Goal: Task Accomplishment & Management: Manage account settings

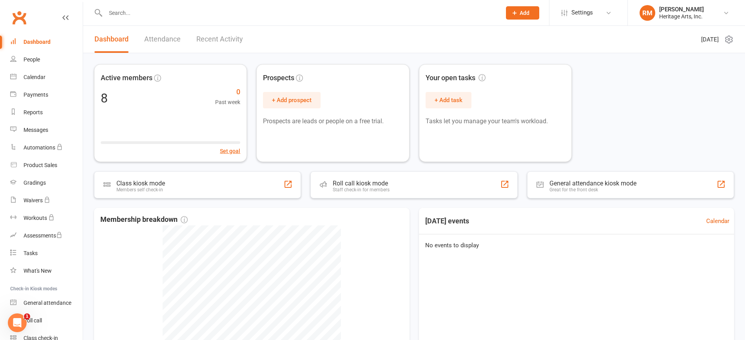
click at [172, 40] on link "Attendance" at bounding box center [162, 39] width 36 height 27
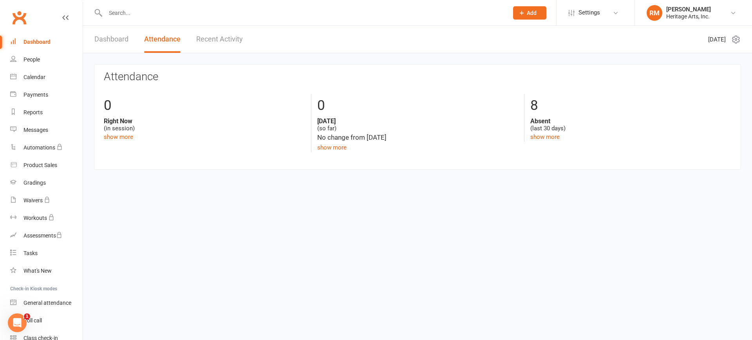
click at [112, 41] on link "Dashboard" at bounding box center [111, 39] width 34 height 27
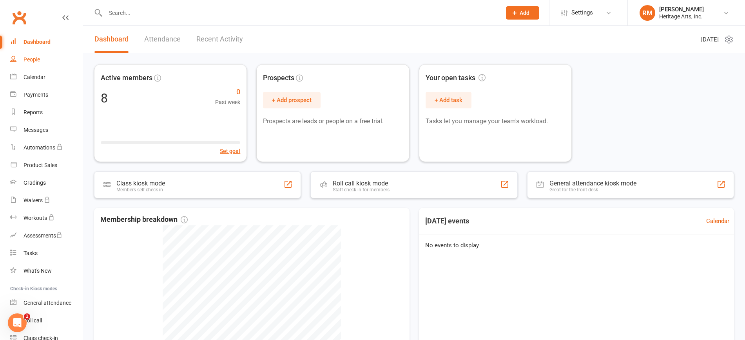
click at [35, 57] on div "People" at bounding box center [32, 59] width 16 height 6
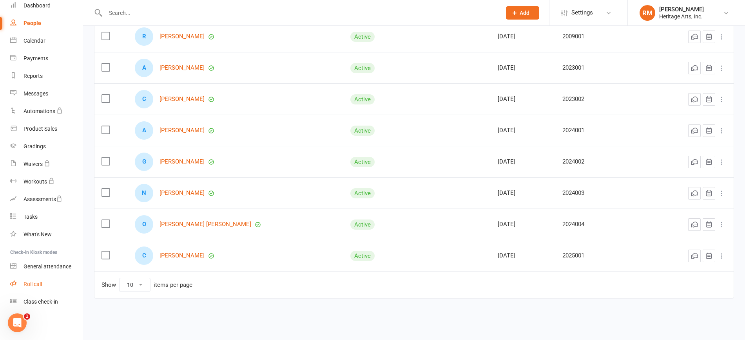
scroll to position [117, 0]
click at [32, 286] on div "Roll call" at bounding box center [33, 284] width 18 height 6
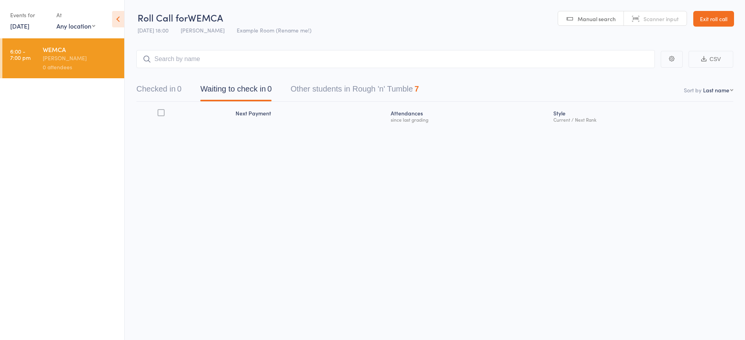
click at [393, 89] on button "Other students in Rough 'n' Tumble 7" at bounding box center [354, 91] width 128 height 21
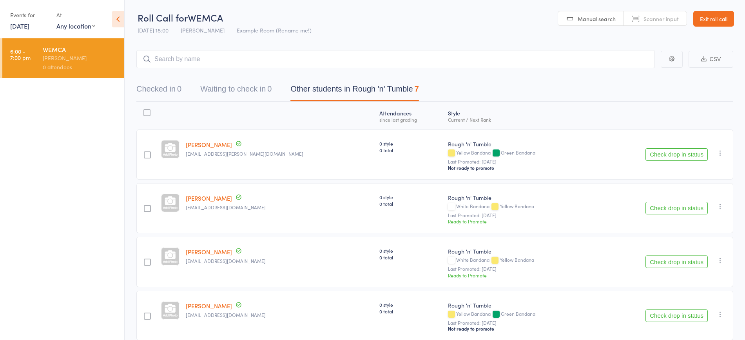
click at [77, 26] on select "Any location Example Room (Rename me!)" at bounding box center [75, 26] width 39 height 9
click at [45, 118] on ul "6:00 - 7:00 pm WEMCA Robert Mitchell 0 attendees" at bounding box center [62, 189] width 124 height 302
click at [47, 56] on div "[PERSON_NAME]" at bounding box center [80, 58] width 75 height 9
click at [683, 154] on button "Check drop in status" at bounding box center [676, 154] width 62 height 13
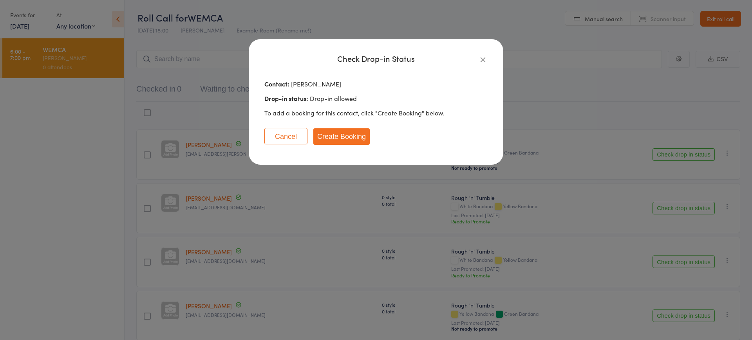
click at [484, 58] on icon "button" at bounding box center [483, 59] width 9 height 9
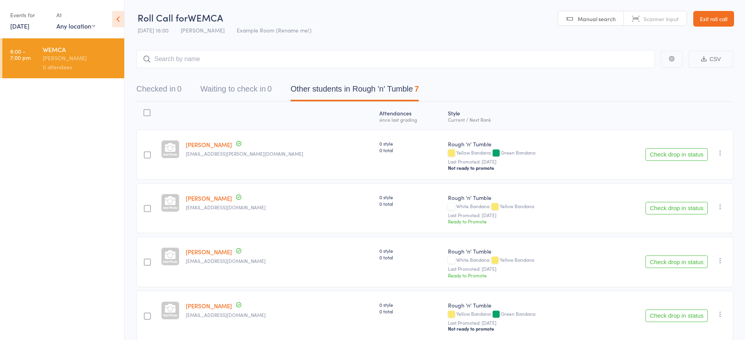
click at [717, 17] on link "Exit roll call" at bounding box center [713, 19] width 41 height 16
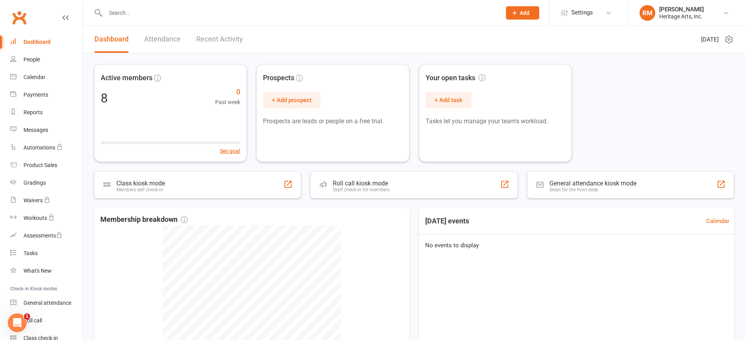
click at [169, 37] on link "Attendance" at bounding box center [162, 39] width 36 height 27
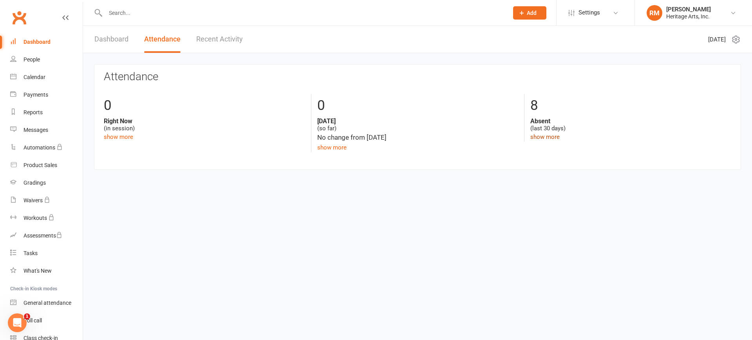
click at [545, 138] on link "show more" at bounding box center [544, 137] width 29 height 7
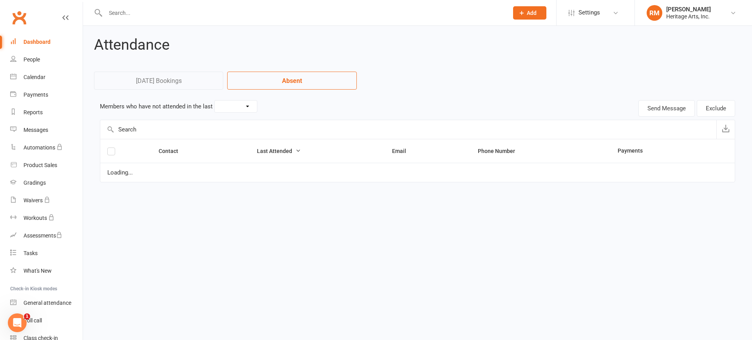
select select "30"
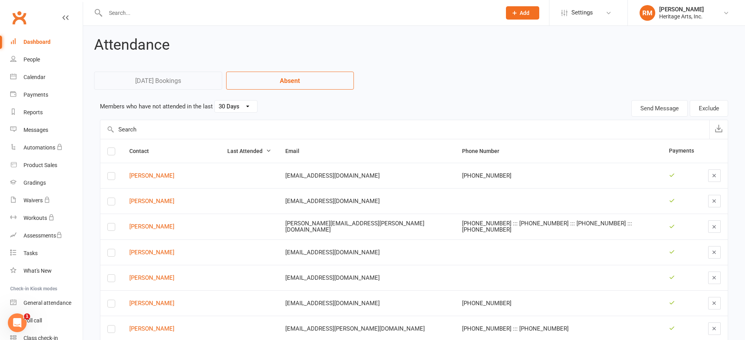
click at [156, 82] on link "Today's Bookings" at bounding box center [158, 81] width 128 height 18
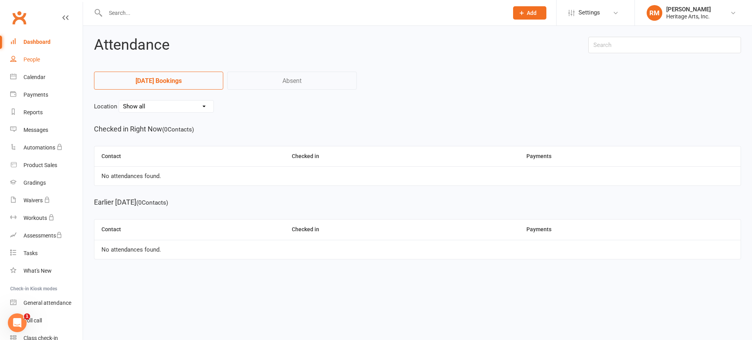
click at [30, 57] on div "People" at bounding box center [32, 59] width 16 height 6
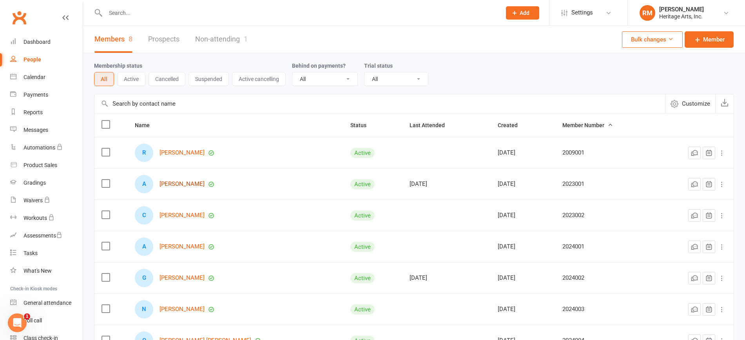
click at [181, 185] on link "[PERSON_NAME]" at bounding box center [181, 184] width 45 height 7
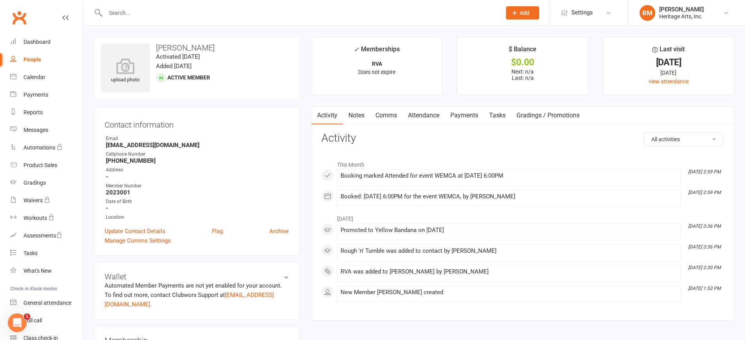
click at [525, 13] on span "Add" at bounding box center [524, 13] width 10 height 6
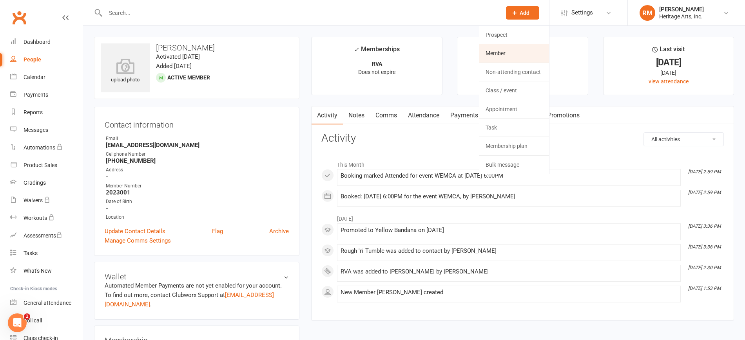
click at [503, 55] on link "Member" at bounding box center [514, 53] width 70 height 18
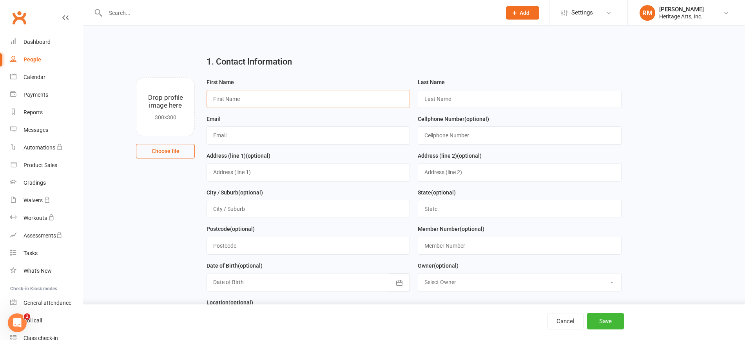
click at [259, 99] on input "text" at bounding box center [307, 99] width 203 height 18
type input "Sean"
type input "Dallago"
click at [263, 134] on input "text" at bounding box center [307, 136] width 203 height 18
paste input "[EMAIL_ADDRESS][DOMAIN_NAME]"
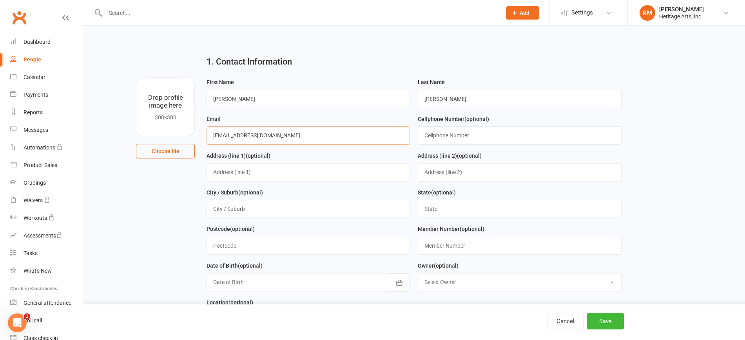
type input "[EMAIL_ADDRESS][DOMAIN_NAME]"
click at [464, 136] on input "text" at bounding box center [519, 136] width 203 height 18
paste input "+18083424049"
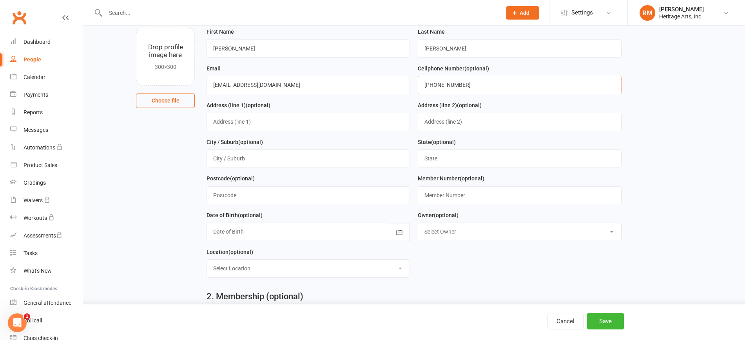
scroll to position [98, 0]
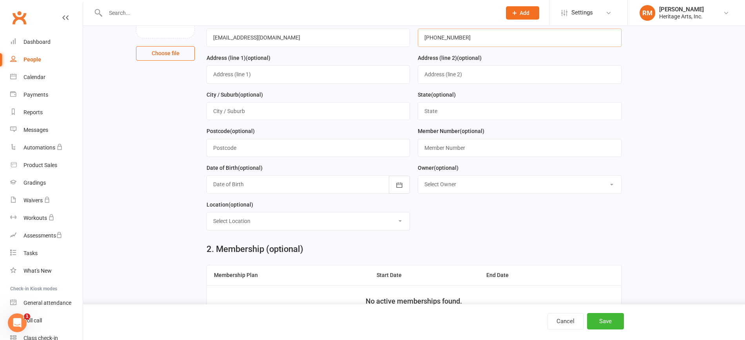
type input "+18083424049"
click at [285, 181] on div at bounding box center [307, 185] width 203 height 18
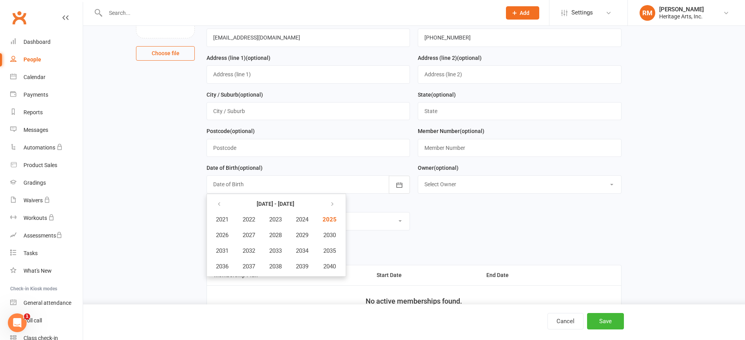
click at [327, 165] on div "Date of Birth (optional) 2021 - 2040 2021 2022 2023 2024 2025 2026 2027 2028 20…" at bounding box center [307, 178] width 203 height 31
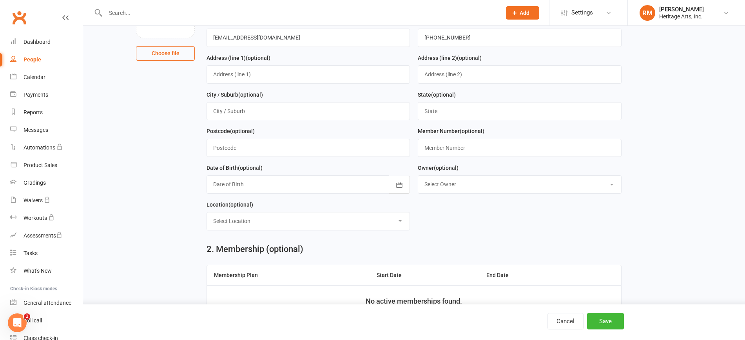
click at [331, 221] on select "Select Location Example Room (Rename me!)" at bounding box center [308, 221] width 203 height 17
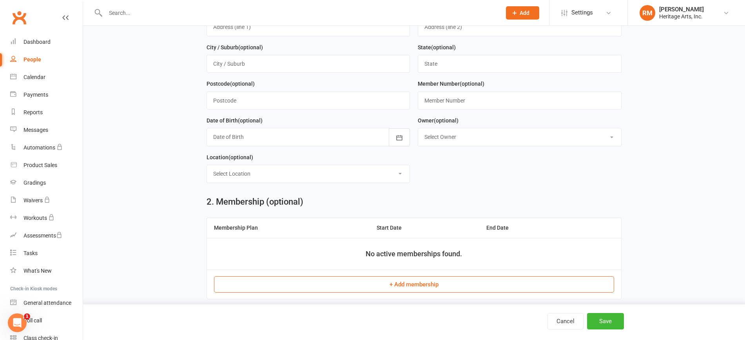
scroll to position [147, 0]
click at [328, 170] on select "Select Location Example Room (Rename me!)" at bounding box center [308, 172] width 203 height 17
click at [334, 154] on div "Location (optional) Select Location Example Room (Rename me!)" at bounding box center [307, 166] width 203 height 31
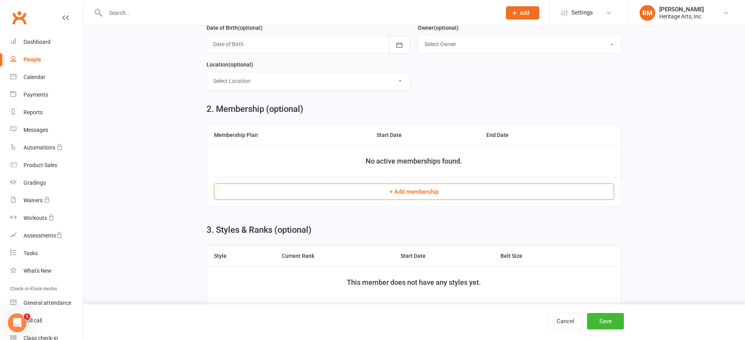
scroll to position [245, 0]
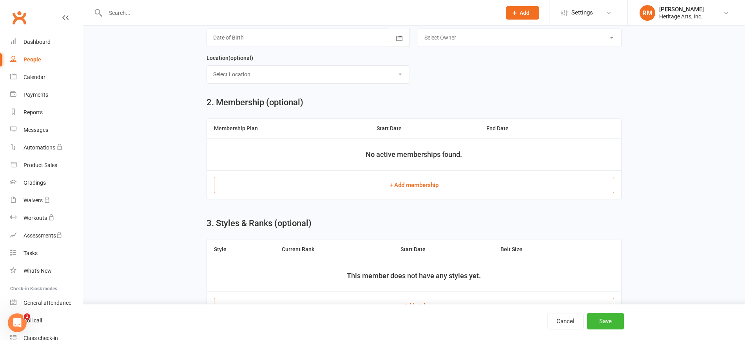
click at [403, 186] on button "+ Add membership" at bounding box center [414, 185] width 400 height 16
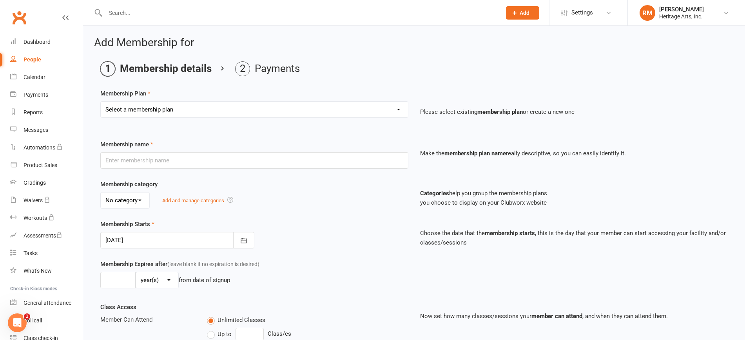
click at [186, 114] on select "Select a membership plan Create new Membership Plan RVA DLP" at bounding box center [254, 110] width 307 height 16
select select "1"
click at [101, 102] on select "Select a membership plan Create new Membership Plan RVA DLP" at bounding box center [254, 110] width 307 height 16
type input "RVA"
type input "0"
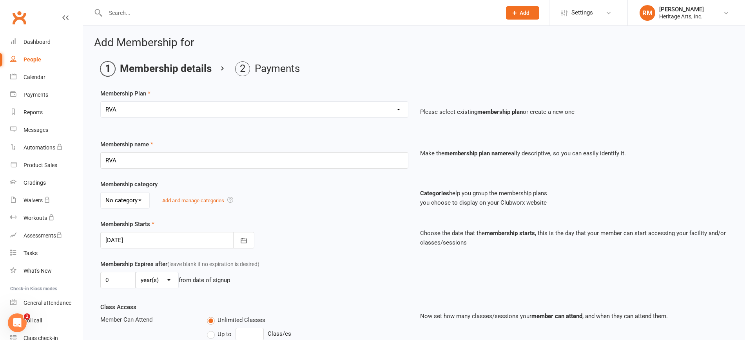
click at [141, 198] on select "No category General" at bounding box center [125, 201] width 49 height 16
click at [147, 197] on select "No category General" at bounding box center [125, 201] width 49 height 16
click at [240, 241] on icon "button" at bounding box center [244, 241] width 8 height 8
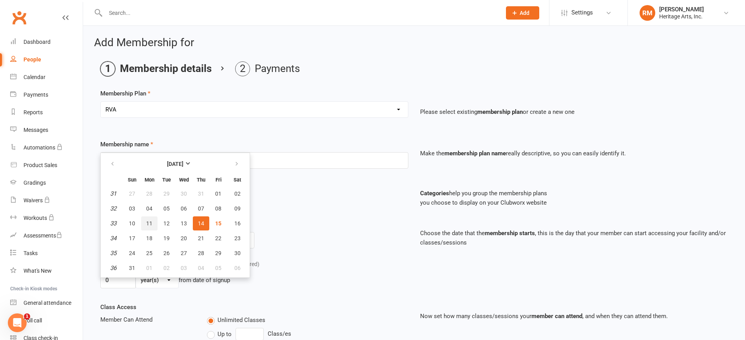
click at [147, 222] on span "11" at bounding box center [149, 224] width 6 height 6
type input "11 Aug 2025"
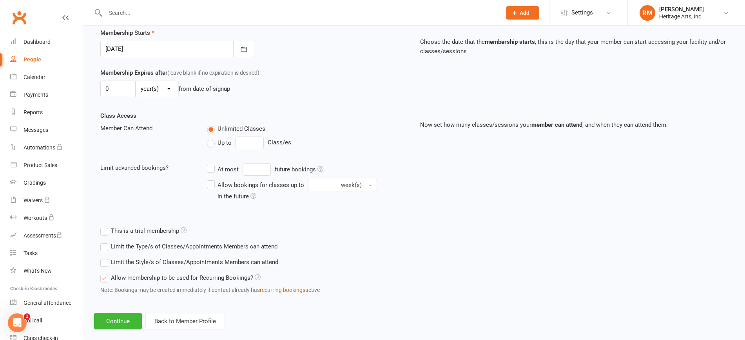
scroll to position [204, 0]
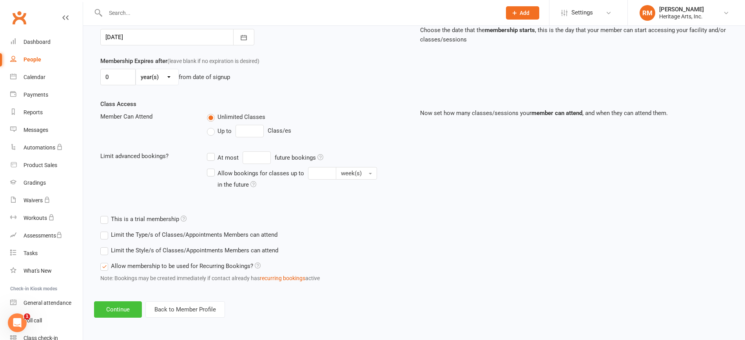
click at [119, 308] on button "Continue" at bounding box center [118, 310] width 48 height 16
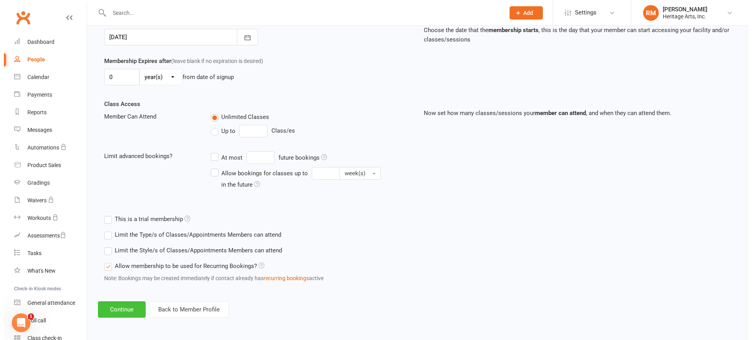
scroll to position [0, 0]
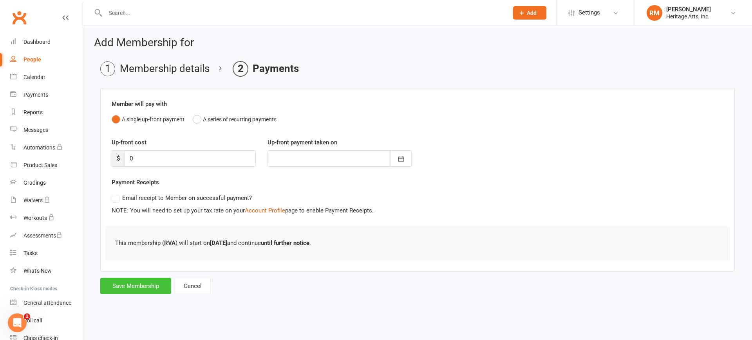
click at [148, 284] on button "Save Membership" at bounding box center [135, 286] width 71 height 16
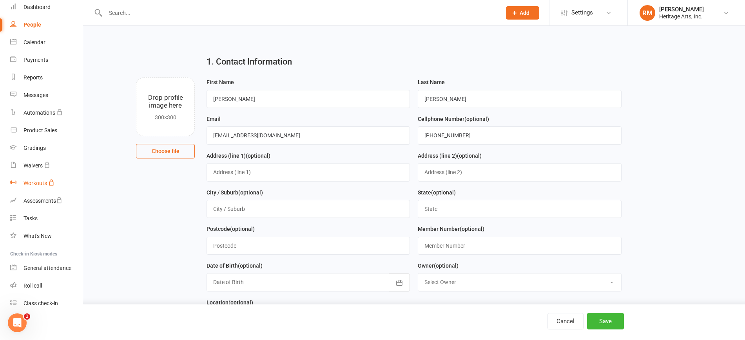
scroll to position [36, 0]
click at [52, 302] on div "Class check-in" at bounding box center [41, 302] width 34 height 6
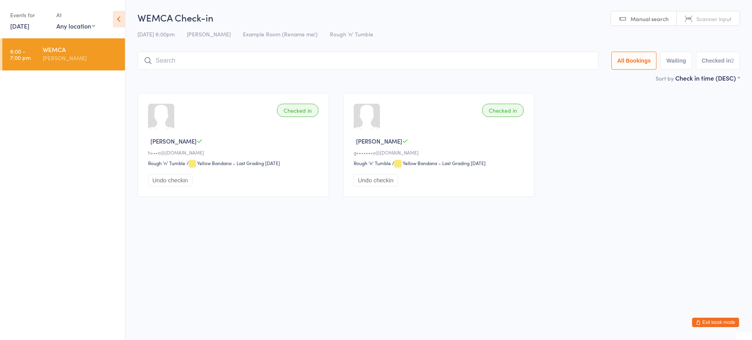
click at [358, 41] on div "WEMCA Check-in [DATE] 6:00pm [PERSON_NAME] Example Room (Rename me!) Rough 'n' …" at bounding box center [439, 42] width 603 height 63
click at [87, 26] on select "Any location Example Room (Rename me!)" at bounding box center [75, 26] width 39 height 9
click at [673, 62] on button "Waiting" at bounding box center [675, 61] width 31 height 18
select select "0"
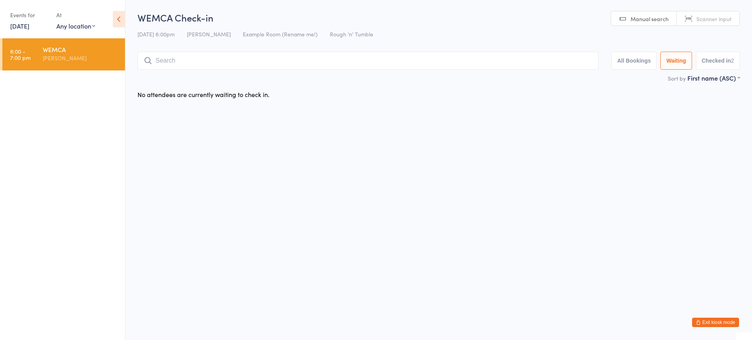
click at [652, 18] on span "Manual search" at bounding box center [650, 19] width 38 height 8
click at [49, 17] on div "Events for 14 Aug, 2025 14 Aug, 2025 August 2025 Sun Mon Tue Wed Thu Fri Sat 31…" at bounding box center [52, 20] width 85 height 23
click at [115, 18] on icon at bounding box center [119, 19] width 12 height 16
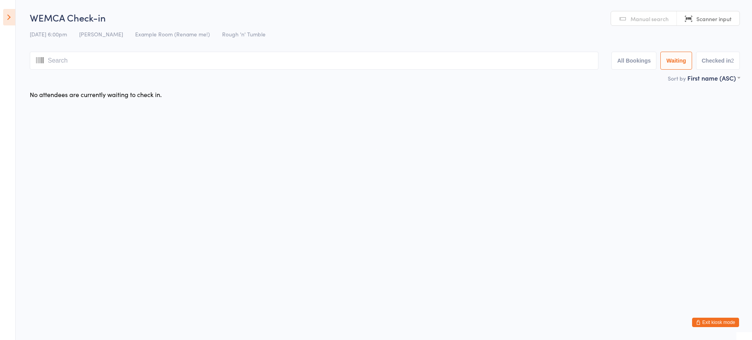
click at [12, 14] on icon at bounding box center [9, 17] width 12 height 16
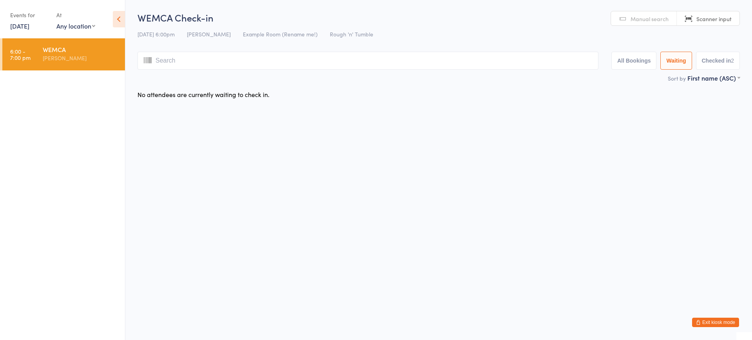
click at [352, 36] on span "Rough 'n' Tumble" at bounding box center [351, 34] width 43 height 8
click at [173, 112] on html "You have now entered Kiosk Mode. Members will be able to check themselves in us…" at bounding box center [376, 170] width 752 height 340
click at [180, 98] on div "No attendees are currently waiting to check in." at bounding box center [204, 94] width 132 height 9
click at [180, 28] on div "14 Aug 6:00pm Robert Mitchell Example Room (Rename me!) Rough 'n' Tumble" at bounding box center [439, 34] width 603 height 13
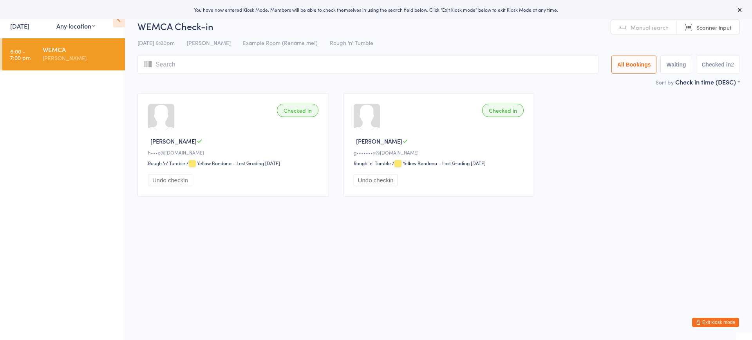
click at [29, 27] on link "[DATE]" at bounding box center [19, 26] width 19 height 9
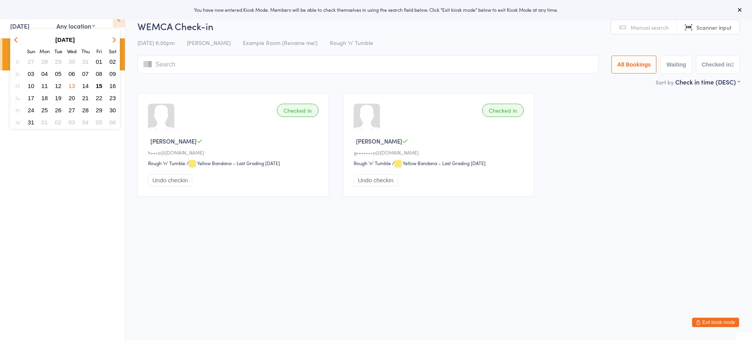
click at [29, 27] on link "[DATE]" at bounding box center [19, 26] width 19 height 9
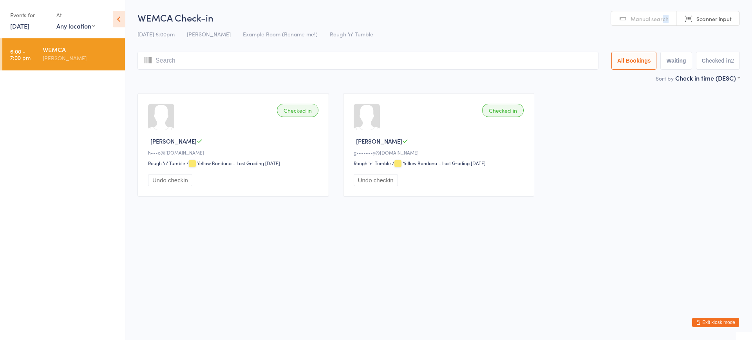
drag, startPoint x: 664, startPoint y: 18, endPoint x: 669, endPoint y: 14, distance: 6.1
click at [669, 14] on link "Manual search" at bounding box center [644, 18] width 66 height 15
click at [168, 41] on div "WEMCA Check-in 14 Aug 6:00pm Robert Mitchell Example Room (Rename me!) Rough 'n…" at bounding box center [439, 42] width 603 height 63
drag, startPoint x: 164, startPoint y: 38, endPoint x: 297, endPoint y: 39, distance: 133.2
click at [230, 38] on div "14 Aug 6:00pm Robert Mitchell Example Room (Rename me!) Rough 'n' Tumble" at bounding box center [439, 34] width 603 height 13
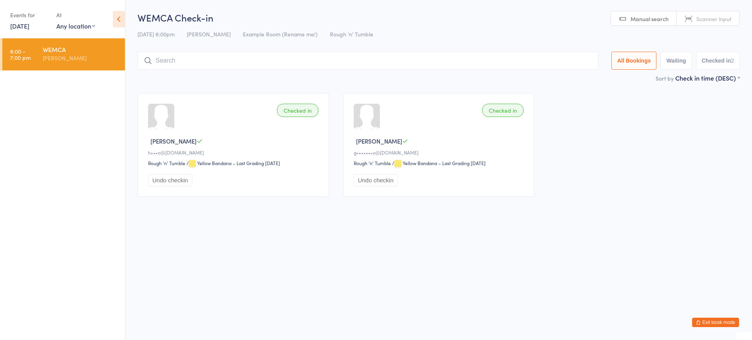
click at [357, 41] on div "WEMCA Check-in 14 Aug 6:00pm Robert Mitchell Example Room (Rename me!) Rough 'n…" at bounding box center [439, 42] width 603 height 63
click at [717, 322] on button "Exit kiosk mode" at bounding box center [715, 322] width 47 height 9
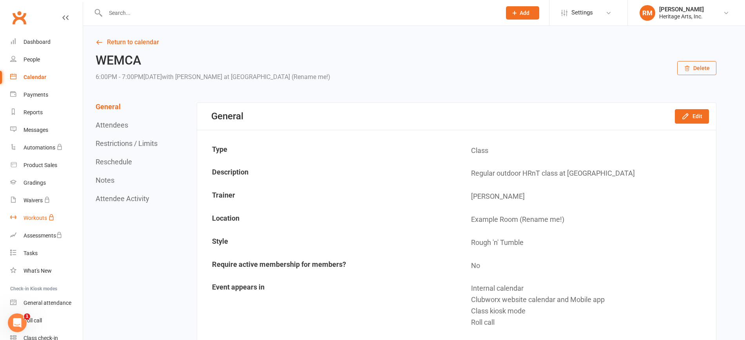
click at [32, 214] on link "Workouts" at bounding box center [46, 219] width 72 height 18
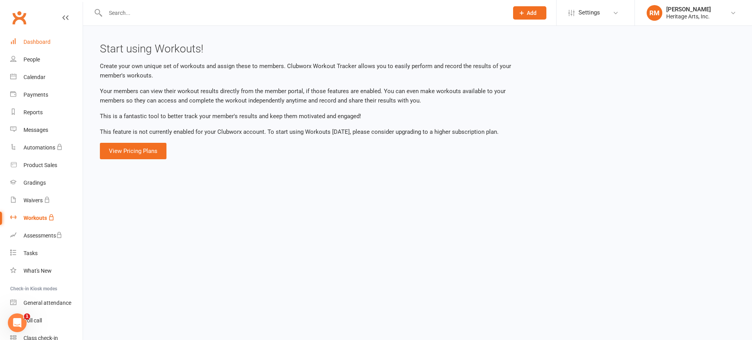
click at [32, 43] on div "Dashboard" at bounding box center [37, 42] width 27 height 6
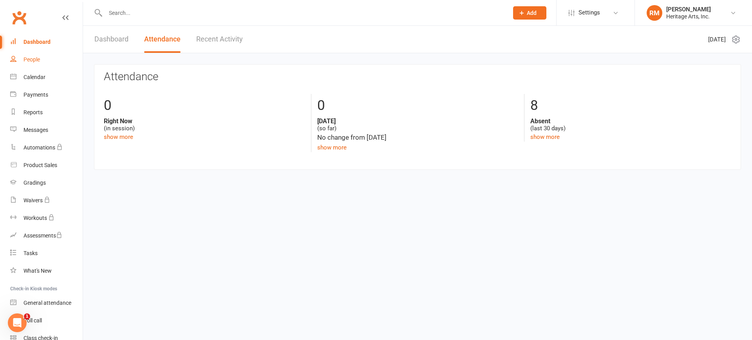
click at [32, 64] on link "People" at bounding box center [46, 60] width 72 height 18
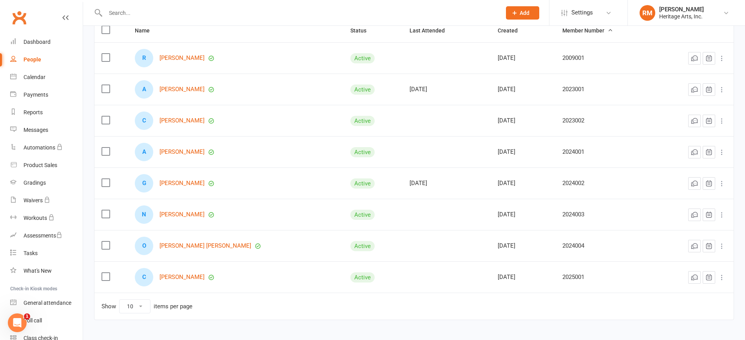
scroll to position [19, 0]
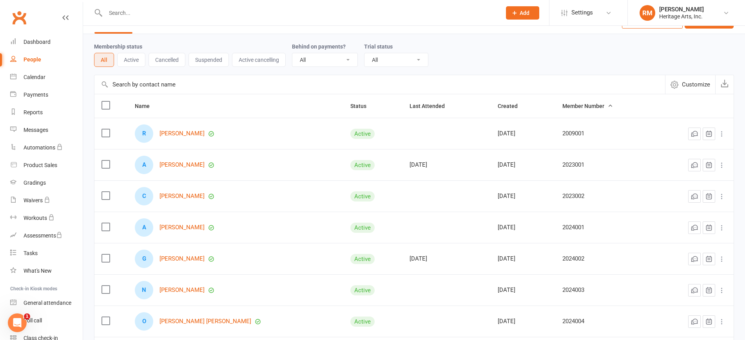
click at [129, 59] on button "Active" at bounding box center [131, 60] width 28 height 14
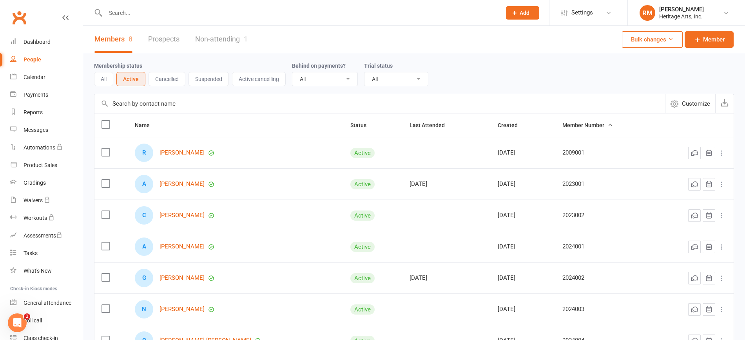
click at [519, 12] on span "Add" at bounding box center [524, 13] width 10 height 6
click at [500, 56] on link "Member" at bounding box center [514, 53] width 70 height 18
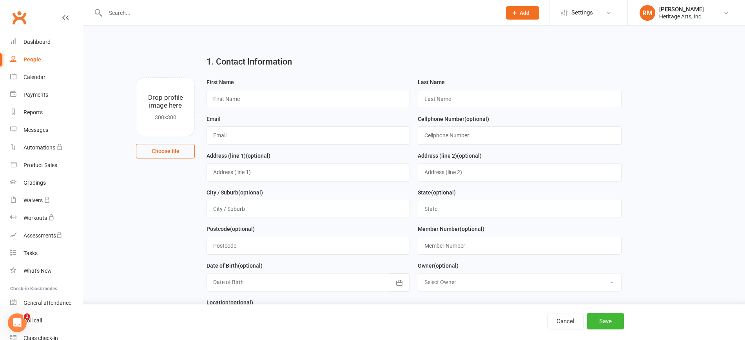
click at [38, 57] on div "People" at bounding box center [33, 59] width 18 height 6
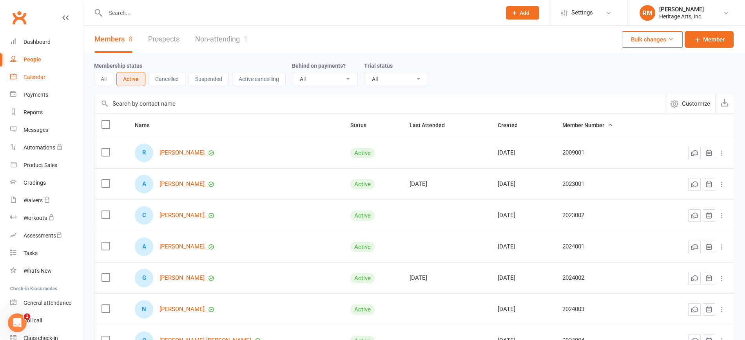
click at [33, 75] on div "Calendar" at bounding box center [35, 77] width 22 height 6
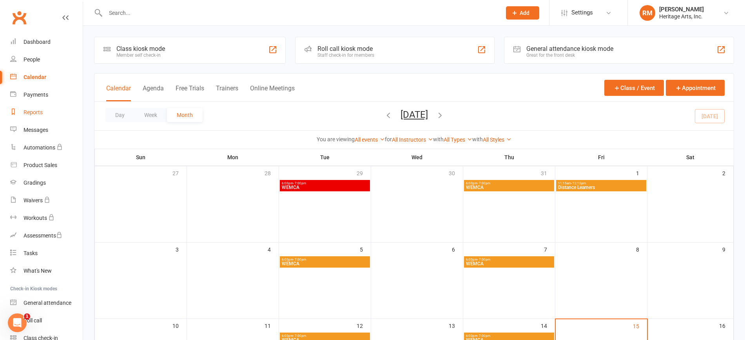
click at [41, 109] on div "Reports" at bounding box center [33, 112] width 19 height 6
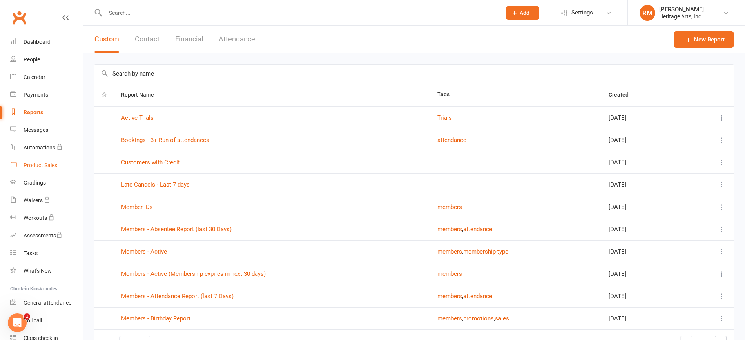
click at [43, 164] on div "Product Sales" at bounding box center [41, 165] width 34 height 6
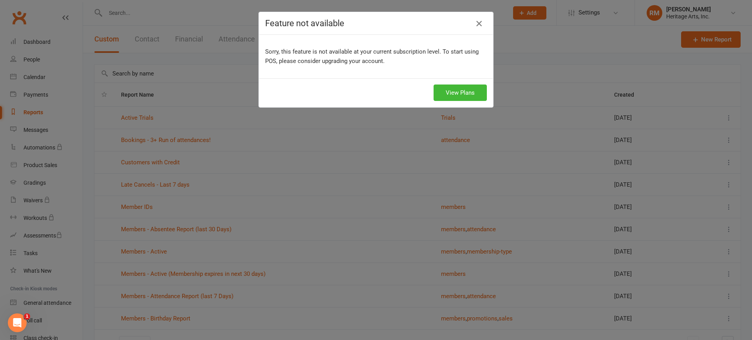
click at [477, 20] on icon "button" at bounding box center [478, 23] width 9 height 9
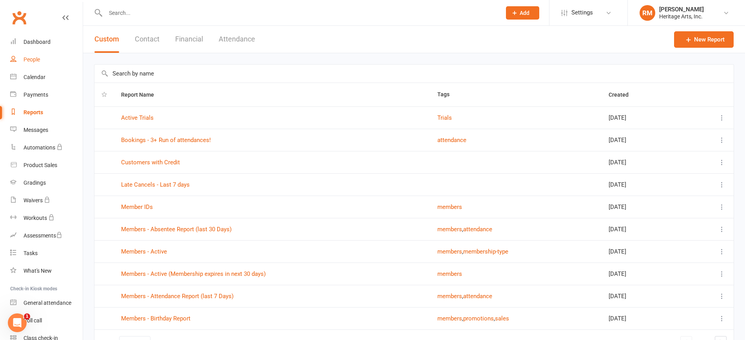
click at [38, 60] on div "People" at bounding box center [32, 59] width 16 height 6
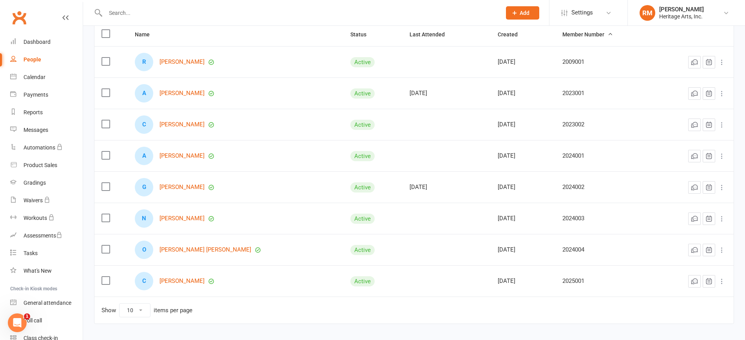
scroll to position [98, 0]
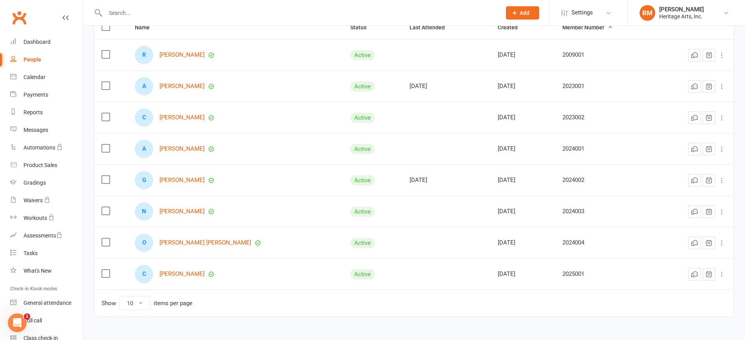
click at [139, 308] on select "10 25 50 100" at bounding box center [134, 303] width 31 height 13
select select "25"
click at [119, 297] on select "10 25 50 100" at bounding box center [134, 303] width 31 height 13
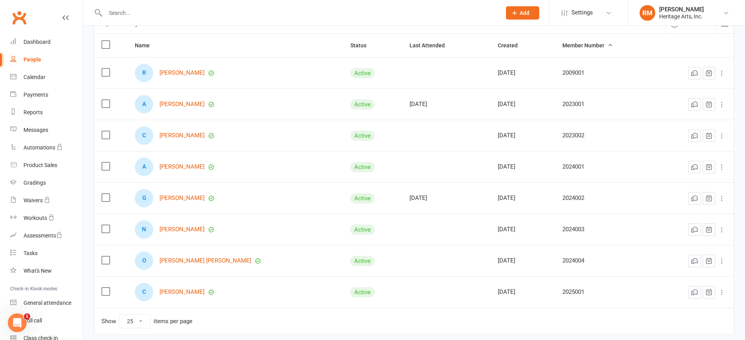
scroll to position [0, 0]
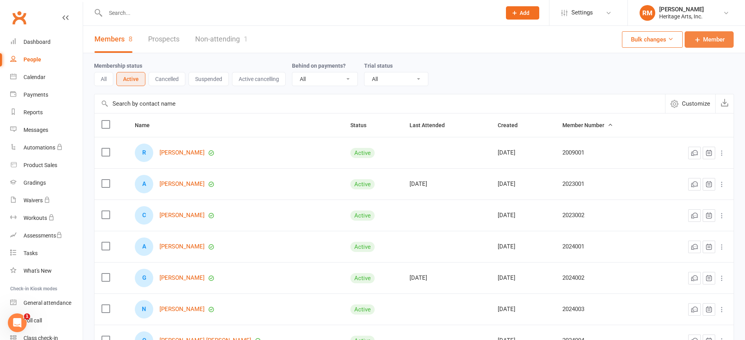
click at [708, 38] on span "Member" at bounding box center [714, 39] width 22 height 9
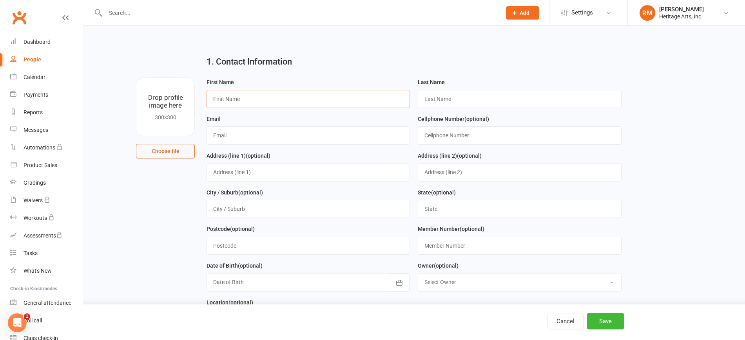
click at [218, 97] on input "text" at bounding box center [307, 99] width 203 height 18
type input "[PERSON_NAME]"
click at [246, 140] on input "text" at bounding box center [307, 136] width 203 height 18
paste input "+18083424049"
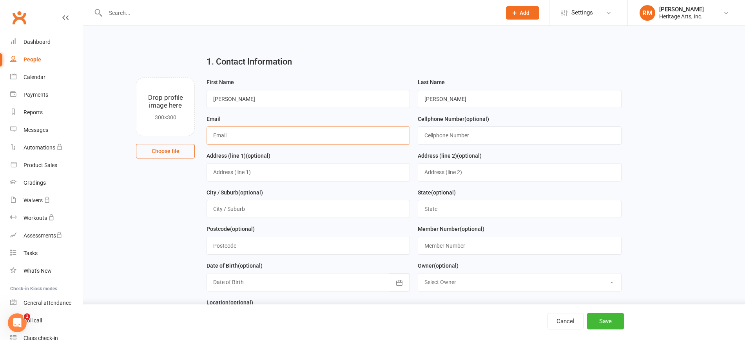
type input "+18083424049"
drag, startPoint x: 251, startPoint y: 135, endPoint x: 197, endPoint y: 134, distance: 53.7
click at [198, 78] on div "Drop profile image here 300×300 Choose file First Name Sean Last Name Dallago E…" at bounding box center [414, 78] width 640 height 0
click at [454, 138] on input "text" at bounding box center [519, 136] width 203 height 18
paste input "+18083424049"
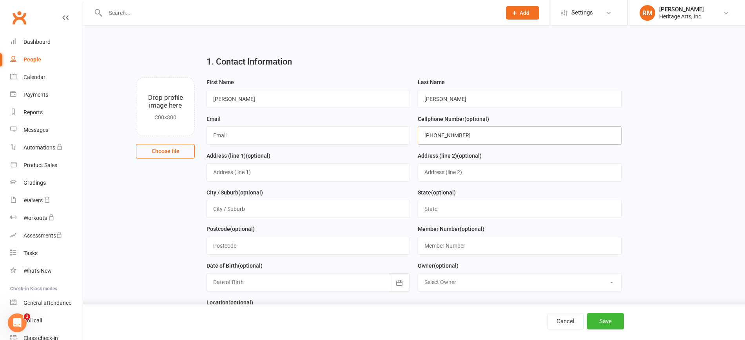
type input "+18083424049"
click at [308, 138] on input "text" at bounding box center [307, 136] width 203 height 18
paste input "[EMAIL_ADDRESS][DOMAIN_NAME]"
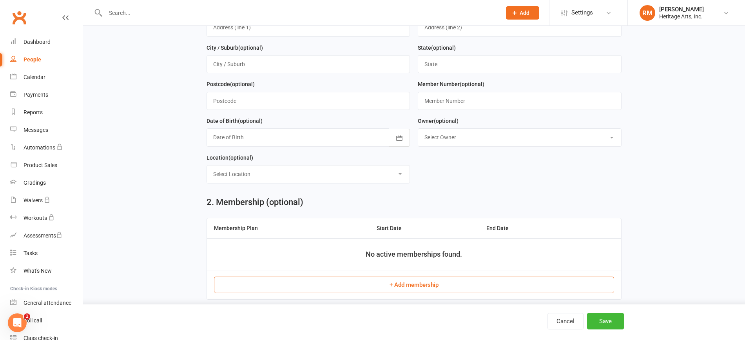
scroll to position [147, 0]
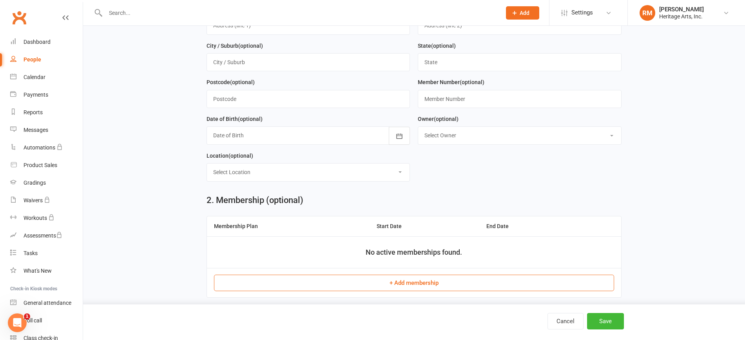
type input "[EMAIL_ADDRESS][DOMAIN_NAME]"
click at [419, 284] on button "+ Add membership" at bounding box center [414, 283] width 400 height 16
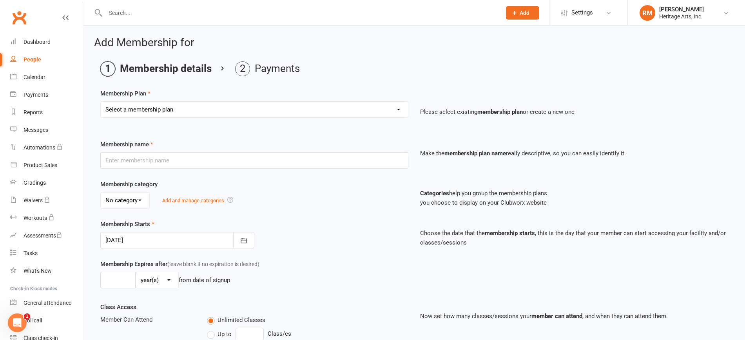
click at [333, 109] on select "Select a membership plan Create new Membership Plan RVA DLP" at bounding box center [254, 110] width 307 height 16
select select "1"
click at [101, 102] on select "Select a membership plan Create new Membership Plan RVA DLP" at bounding box center [254, 110] width 307 height 16
type input "RVA"
type input "0"
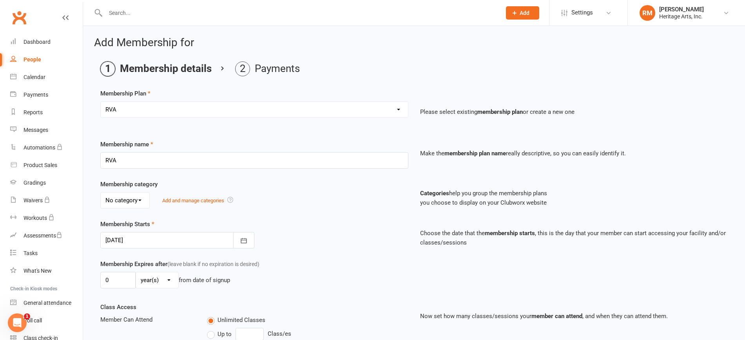
click at [143, 199] on select "No category General" at bounding box center [125, 201] width 49 height 16
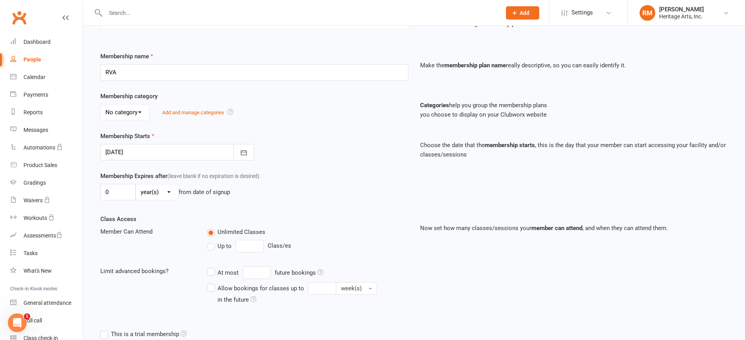
scroll to position [98, 0]
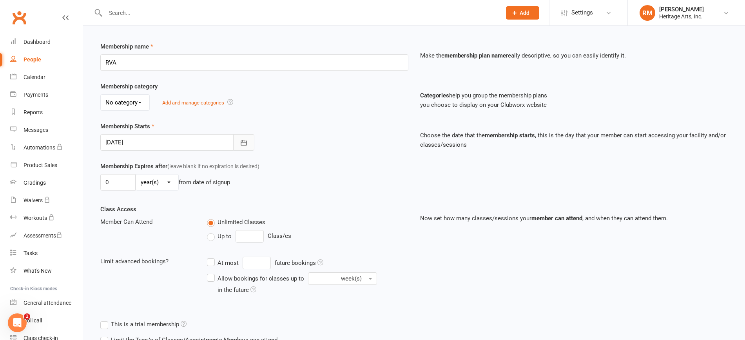
click at [239, 141] on button "button" at bounding box center [243, 142] width 21 height 16
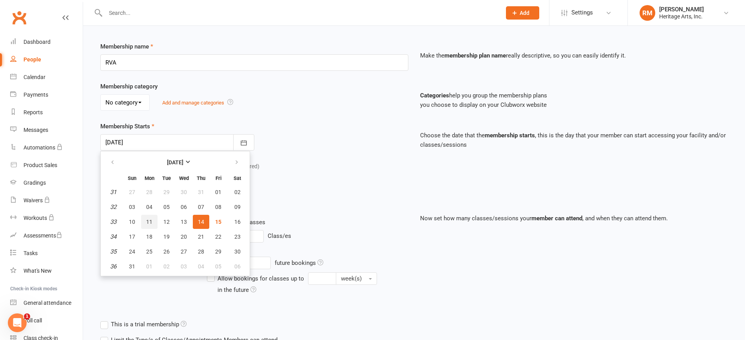
click at [145, 222] on button "11" at bounding box center [149, 222] width 16 height 14
type input "11 Aug 2025"
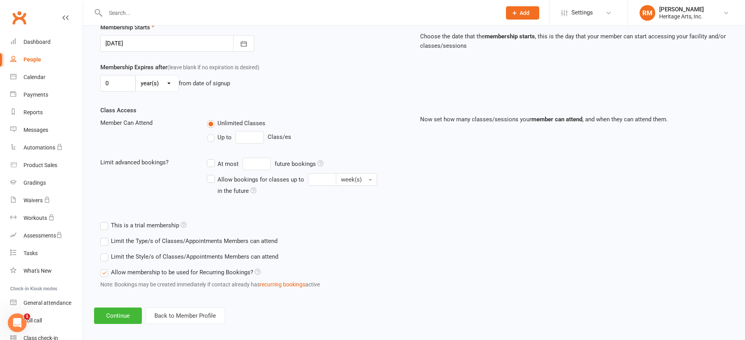
scroll to position [204, 0]
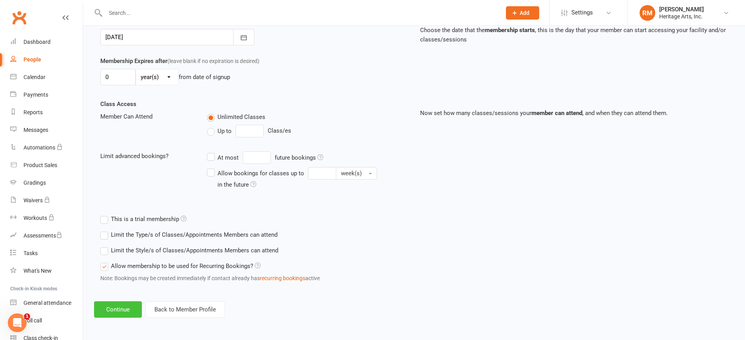
click at [125, 309] on button "Continue" at bounding box center [118, 310] width 48 height 16
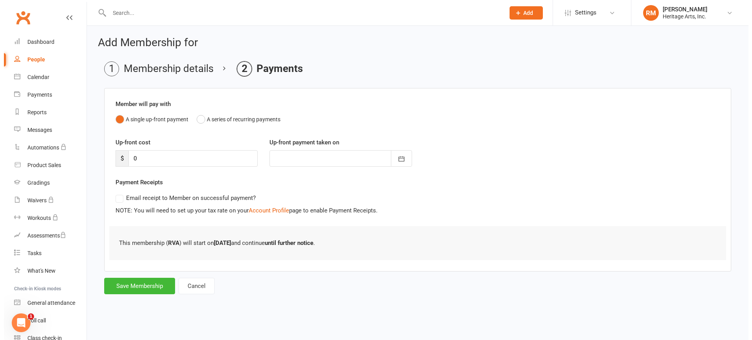
scroll to position [0, 0]
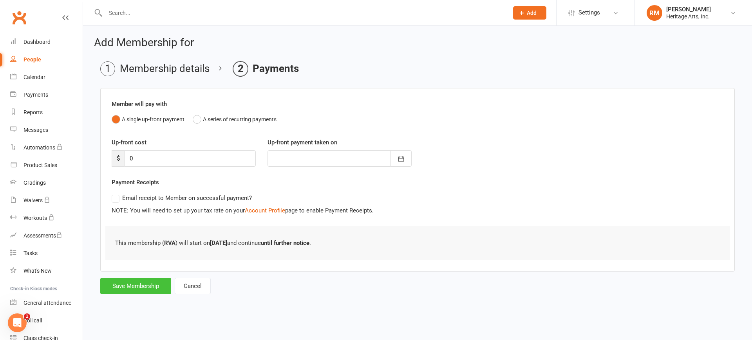
click at [145, 283] on button "Save Membership" at bounding box center [135, 286] width 71 height 16
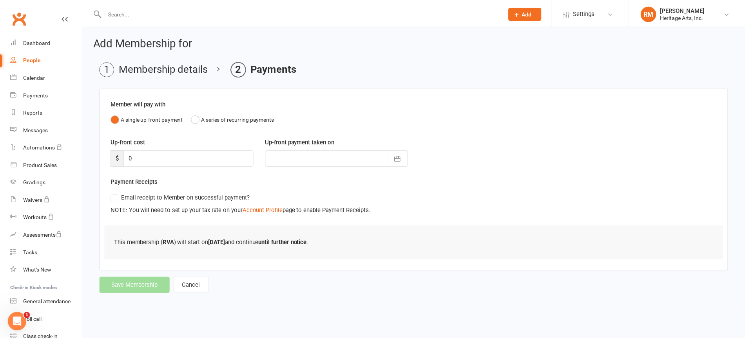
scroll to position [338, 0]
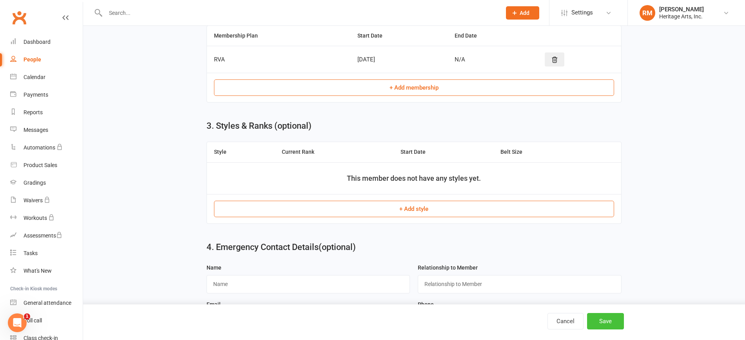
click at [598, 320] on button "Save" at bounding box center [605, 321] width 37 height 16
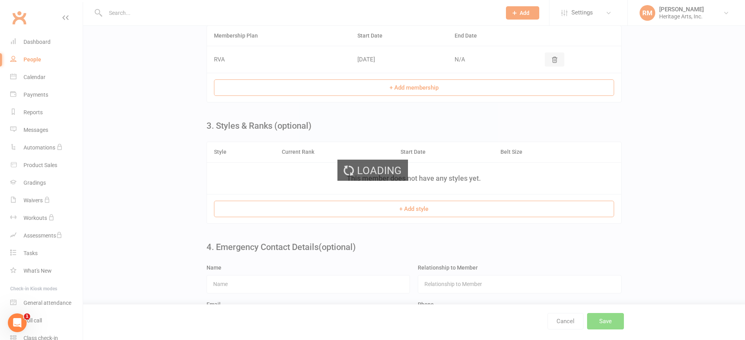
scroll to position [0, 0]
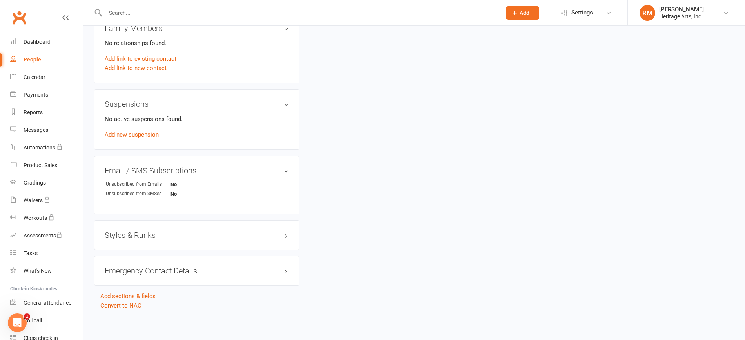
scroll to position [418, 0]
click at [278, 235] on h3 "Styles & Ranks" at bounding box center [197, 234] width 184 height 9
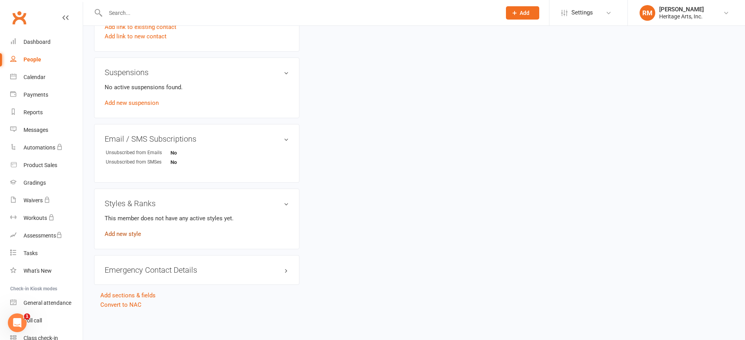
click at [125, 233] on link "Add new style" at bounding box center [123, 234] width 36 height 7
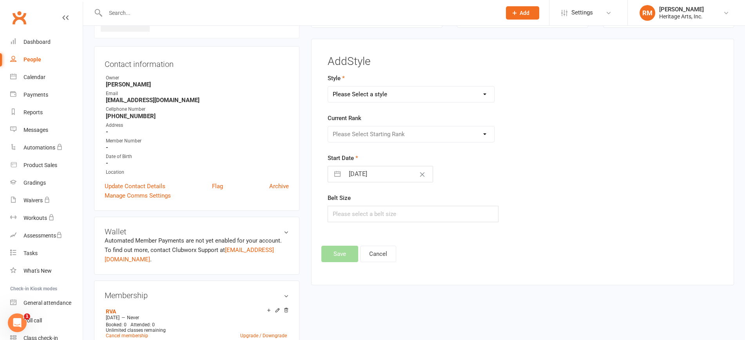
scroll to position [60, 0]
click at [396, 97] on select "Please Select a style Rough 'n' Tumble" at bounding box center [411, 95] width 166 height 16
select select "3691"
click at [328, 87] on select "Please Select a style Rough 'n' Tumble" at bounding box center [411, 95] width 166 height 16
click at [442, 133] on select "Please Select Starting Rank White Bandana Yellow Bandana Green Bandana Blue Ban…" at bounding box center [411, 135] width 166 height 16
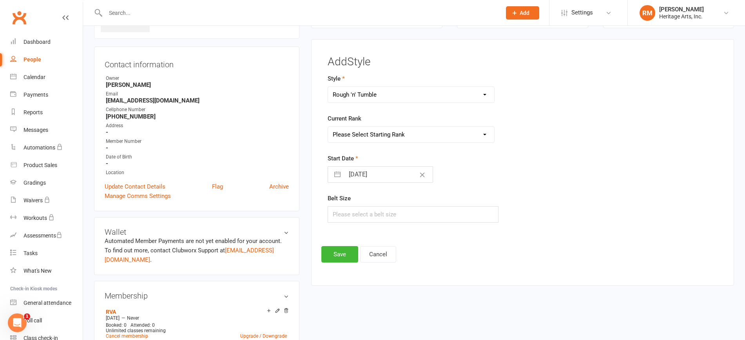
click at [328, 127] on select "Please Select Starting Rank White Bandana Yellow Bandana Green Bandana Blue Ban…" at bounding box center [411, 135] width 166 height 16
click at [386, 175] on input "[DATE]" at bounding box center [388, 175] width 88 height 16
select select "6"
select select "2025"
select select "7"
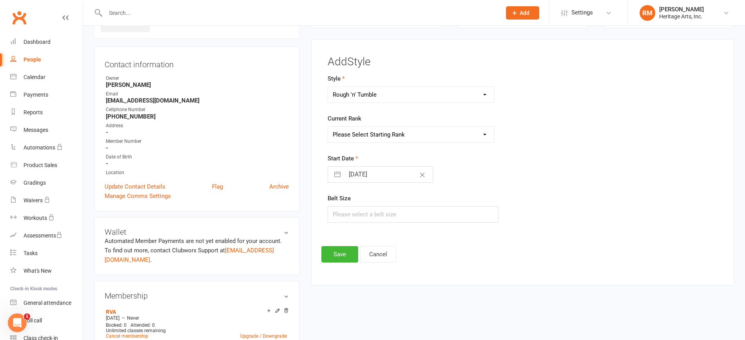
select select "2025"
select select "8"
select select "2025"
click at [358, 264] on td "11" at bounding box center [359, 264] width 15 height 15
type input "11 Aug 2025"
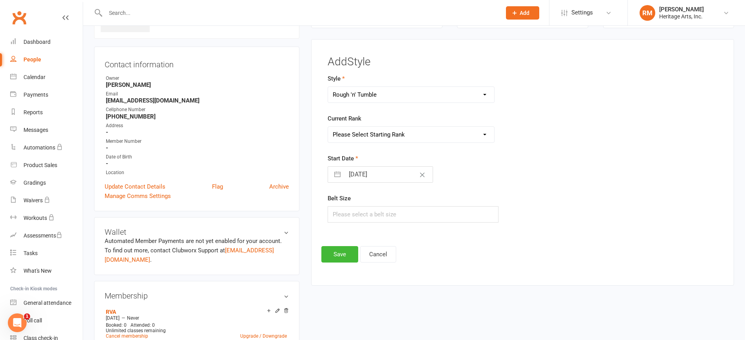
click at [360, 175] on input "11 Aug 2025" at bounding box center [388, 175] width 88 height 16
select select "6"
select select "2025"
select select "7"
select select "2025"
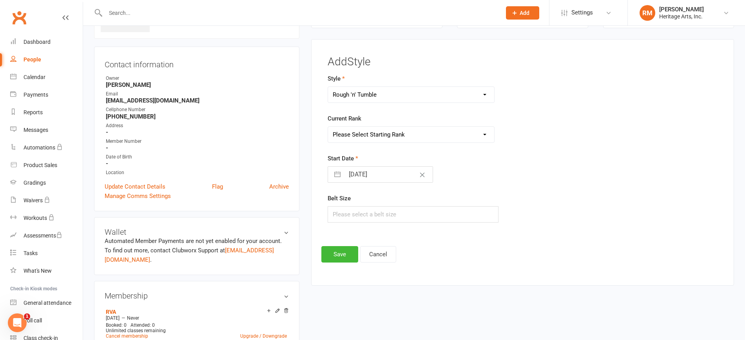
select select "8"
select select "2025"
click at [372, 262] on td "12" at bounding box center [374, 264] width 15 height 15
type input "12 Aug 2025"
click at [349, 253] on button "Save" at bounding box center [339, 254] width 37 height 16
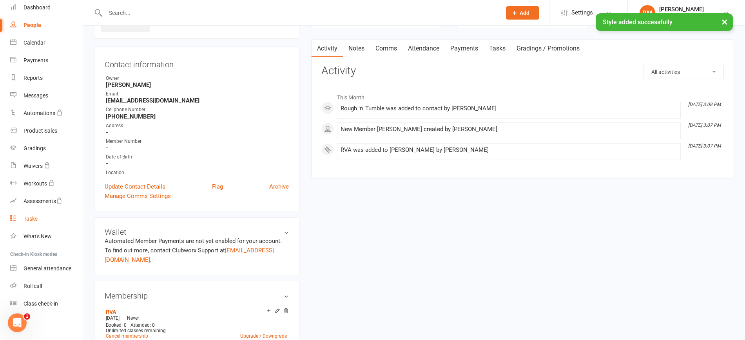
scroll to position [36, 0]
click at [28, 282] on div "Roll call" at bounding box center [33, 284] width 18 height 6
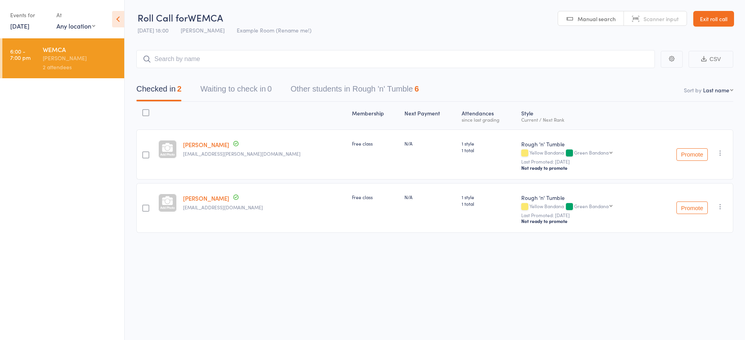
click at [353, 90] on button "Other students in Rough 'n' Tumble 6" at bounding box center [354, 91] width 128 height 21
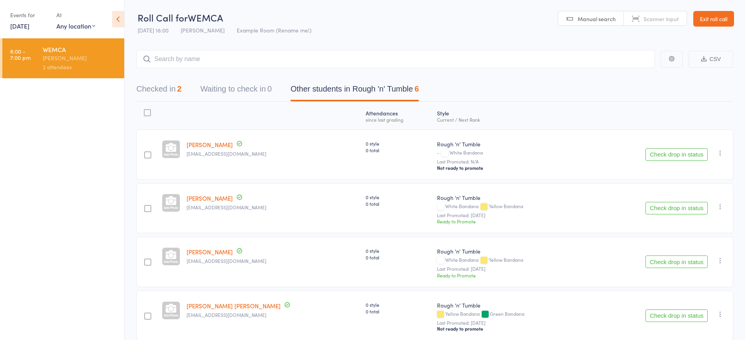
click at [670, 154] on button "Check drop in status" at bounding box center [676, 154] width 62 height 13
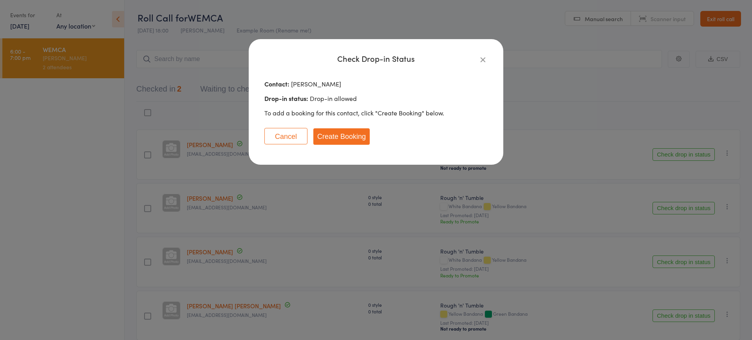
click at [345, 133] on button "Create Booking" at bounding box center [341, 136] width 56 height 16
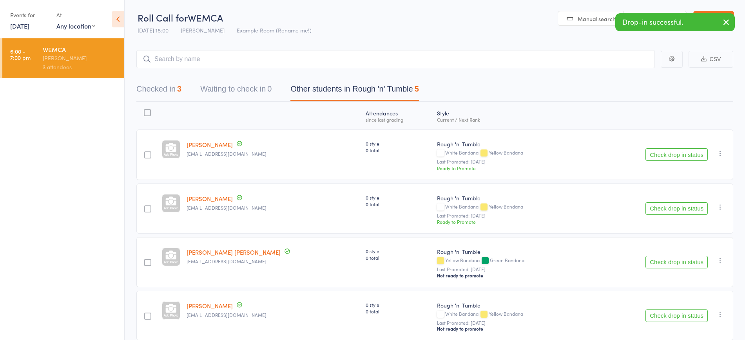
click at [165, 93] on button "Checked in 3" at bounding box center [158, 91] width 45 height 21
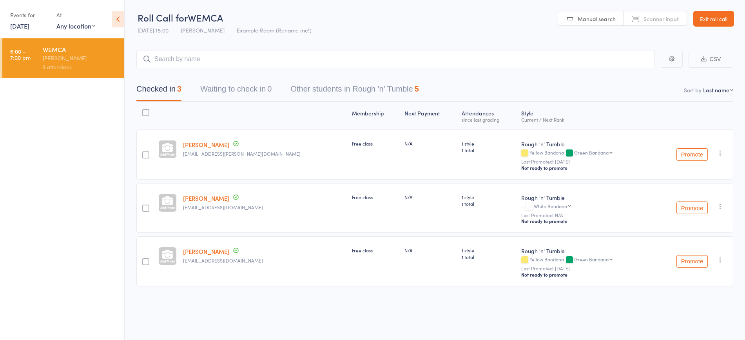
click at [724, 16] on link "Exit roll call" at bounding box center [713, 19] width 41 height 16
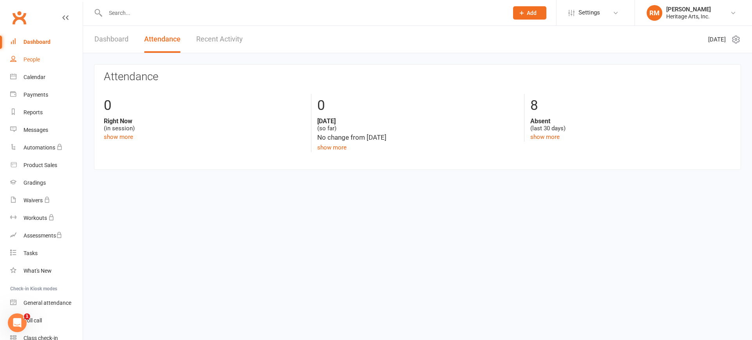
click at [28, 60] on div "People" at bounding box center [32, 59] width 16 height 6
select select "25"
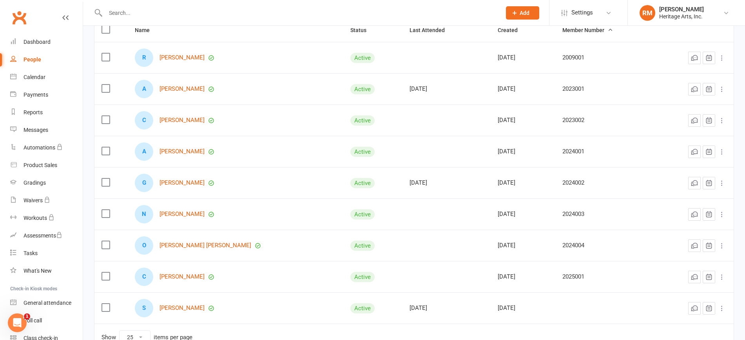
scroll to position [98, 0]
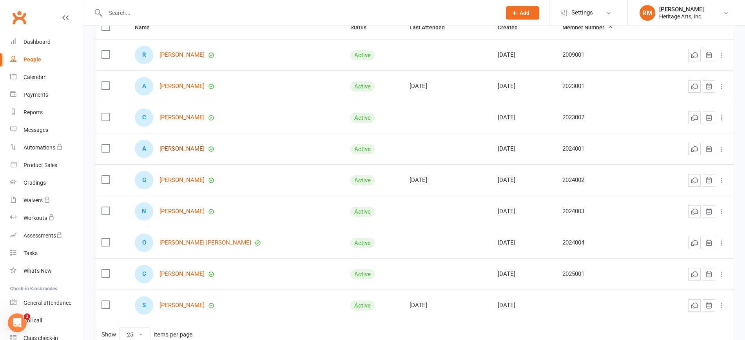
click at [175, 149] on link "[PERSON_NAME]" at bounding box center [181, 149] width 45 height 7
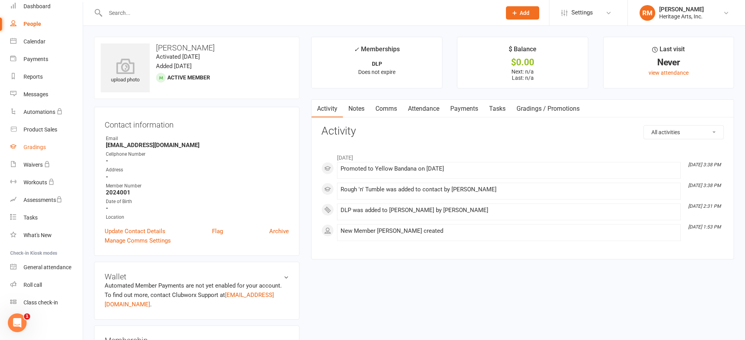
scroll to position [36, 0]
click at [32, 284] on div "Roll call" at bounding box center [33, 284] width 18 height 6
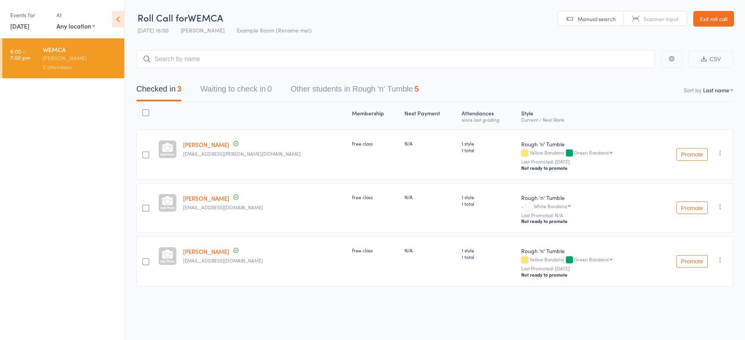
click at [373, 84] on button "Other students in Rough 'n' Tumble 5" at bounding box center [354, 91] width 128 height 21
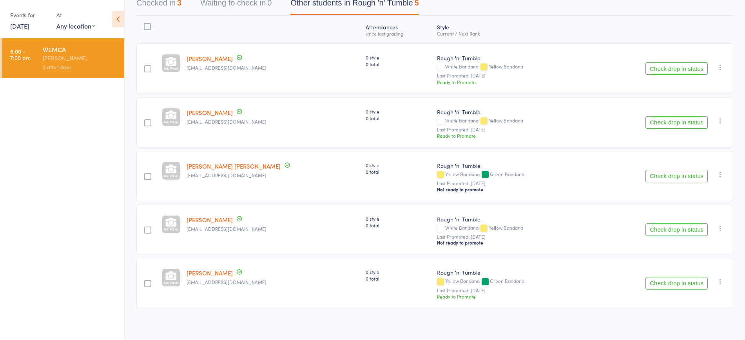
scroll to position [89, 0]
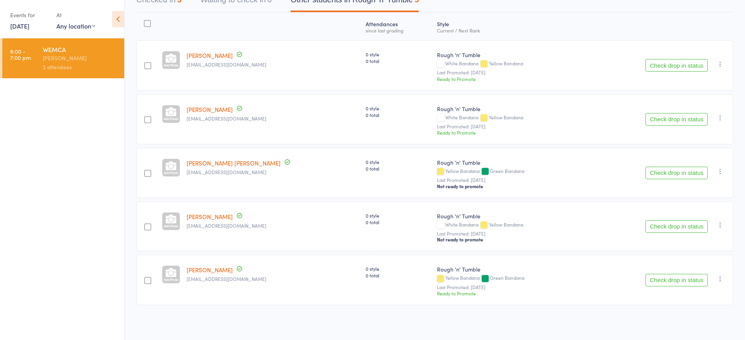
click at [719, 277] on icon "button" at bounding box center [720, 279] width 8 height 8
click at [682, 279] on button "Check drop in status" at bounding box center [676, 280] width 62 height 13
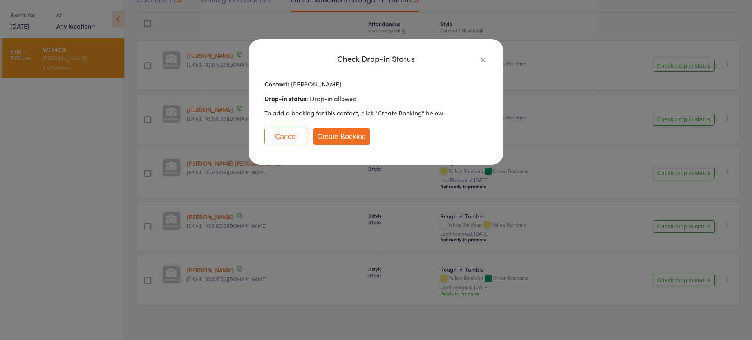
click at [342, 135] on button "Create Booking" at bounding box center [341, 136] width 56 height 16
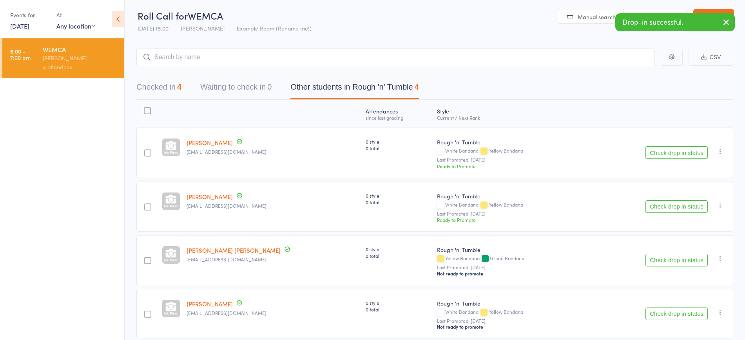
scroll to position [0, 0]
click at [153, 85] on button "Checked in 4" at bounding box center [158, 91] width 45 height 21
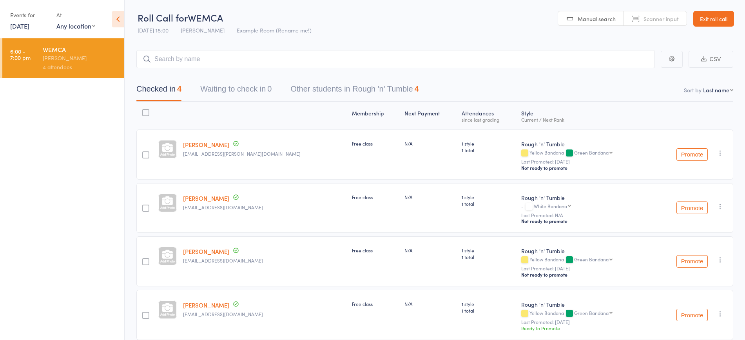
click at [376, 90] on button "Other students in Rough 'n' Tumble 4" at bounding box center [354, 91] width 128 height 21
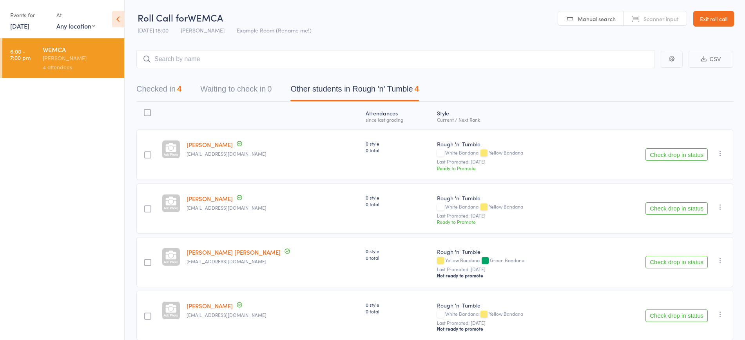
click at [671, 209] on button "Check drop in status" at bounding box center [676, 209] width 62 height 13
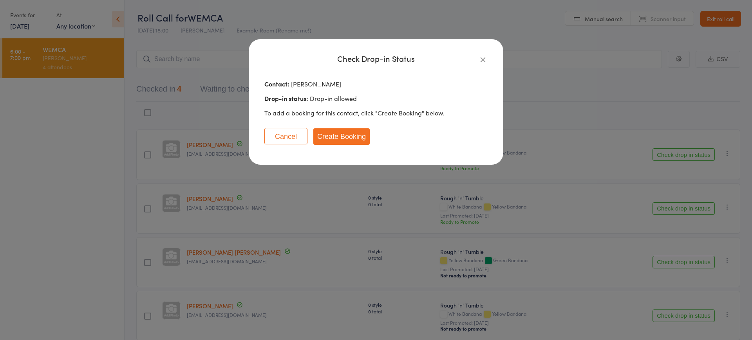
click at [343, 136] on button "Create Booking" at bounding box center [341, 136] width 56 height 16
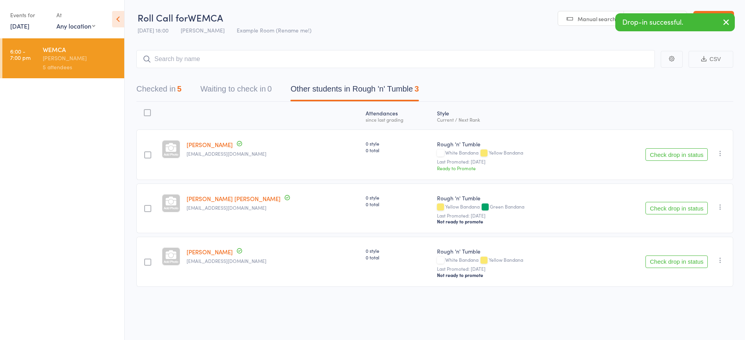
click at [725, 24] on icon "button" at bounding box center [725, 22] width 9 height 10
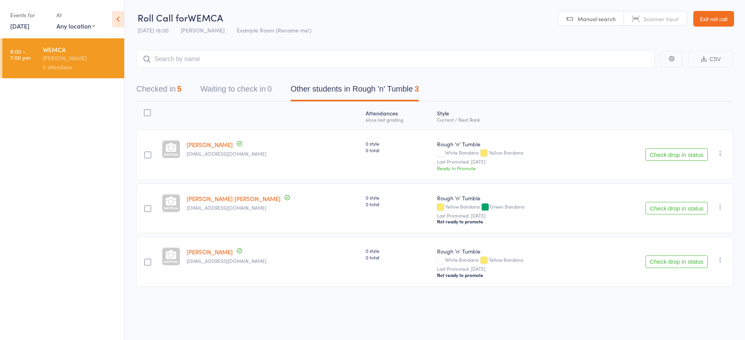
click at [717, 18] on link "Exit roll call" at bounding box center [713, 19] width 41 height 16
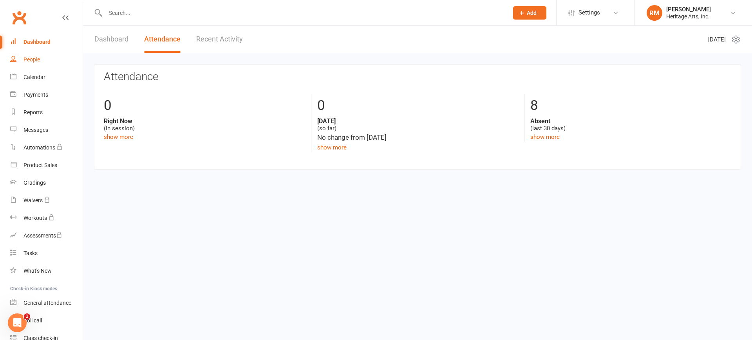
click at [32, 60] on div "People" at bounding box center [32, 59] width 16 height 6
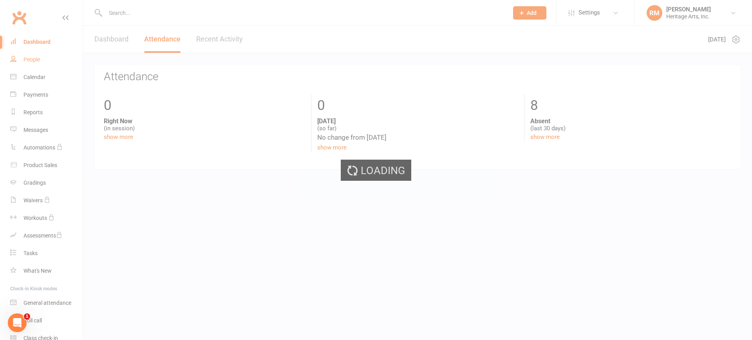
select select "25"
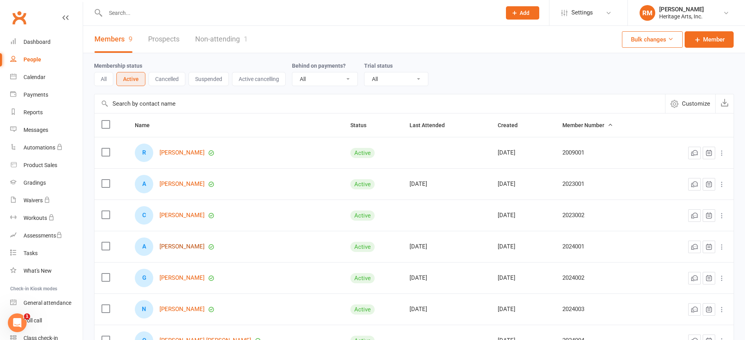
click at [176, 246] on link "[PERSON_NAME]" at bounding box center [181, 247] width 45 height 7
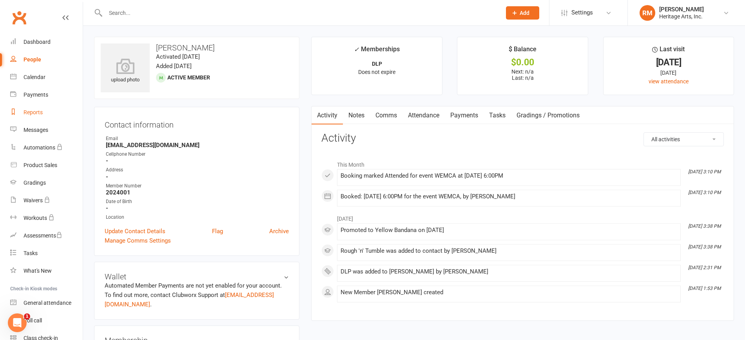
click at [31, 111] on div "Reports" at bounding box center [33, 112] width 19 height 6
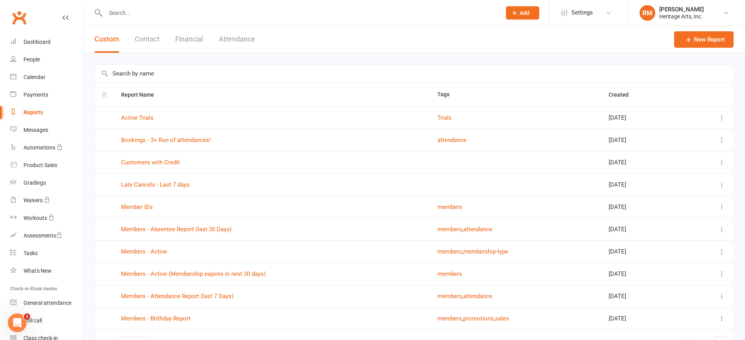
click at [252, 43] on button "Attendance" at bounding box center [237, 39] width 36 height 27
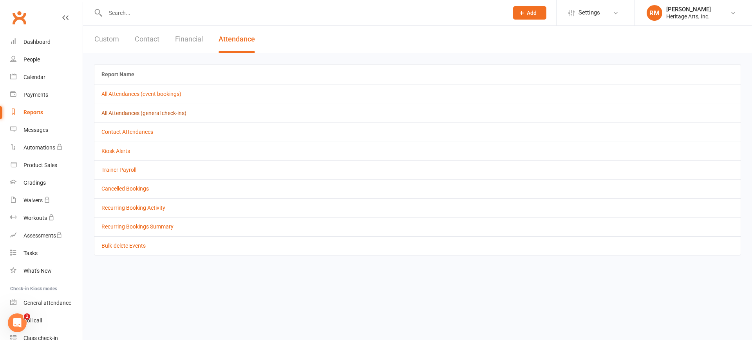
click at [136, 114] on link "All Attendances (general check-ins)" at bounding box center [143, 113] width 85 height 6
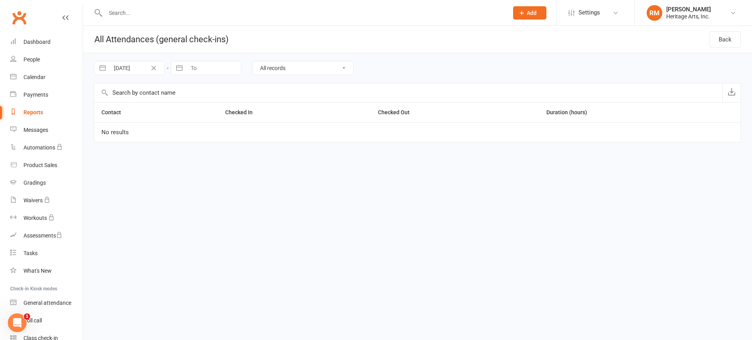
click at [31, 114] on div "Reports" at bounding box center [34, 112] width 20 height 6
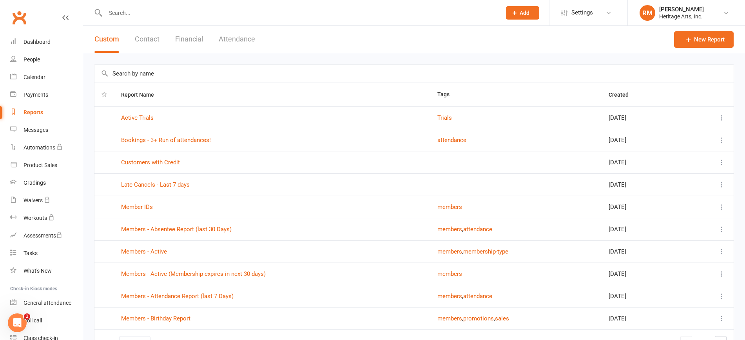
click at [229, 38] on button "Attendance" at bounding box center [237, 39] width 36 height 27
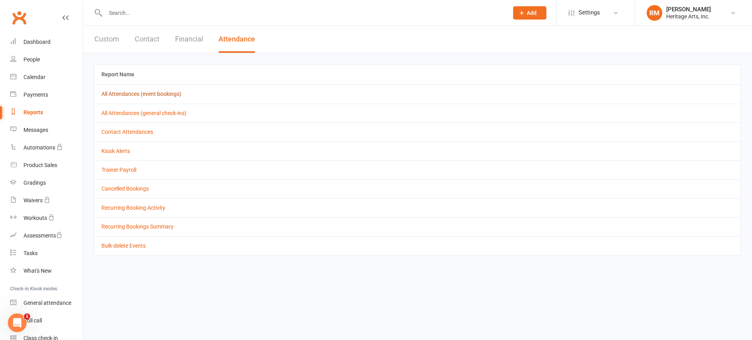
click at [152, 93] on link "All Attendances (event bookings)" at bounding box center [141, 94] width 80 height 6
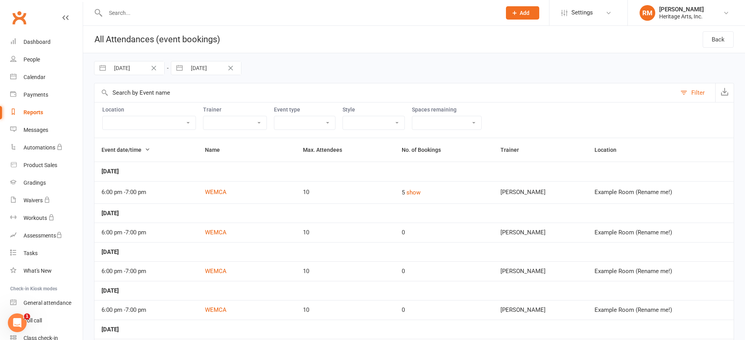
click at [46, 112] on link "Reports" at bounding box center [46, 113] width 72 height 18
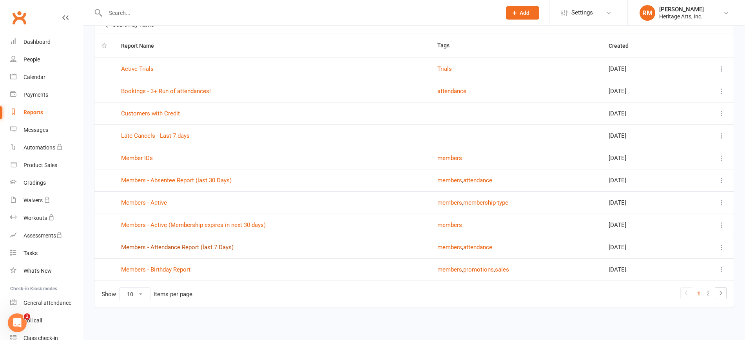
scroll to position [50, 0]
click at [720, 291] on icon at bounding box center [720, 292] width 9 height 9
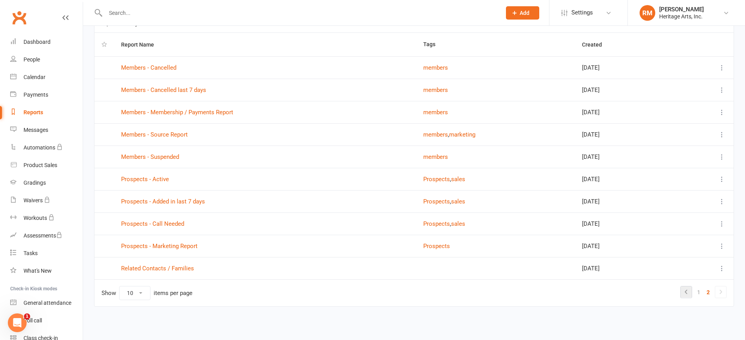
click at [691, 292] on icon at bounding box center [685, 292] width 9 height 9
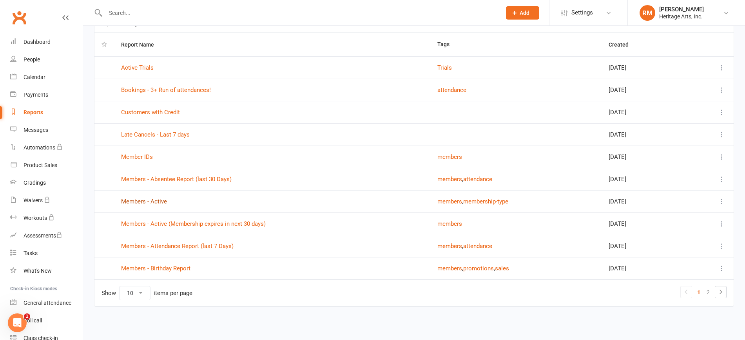
click at [158, 204] on link "Members - Active" at bounding box center [144, 201] width 46 height 7
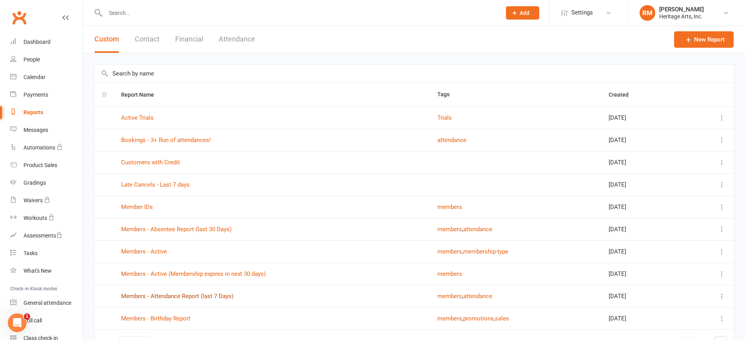
click at [155, 297] on link "Members - Attendance Report (last 7 Days)" at bounding box center [177, 296] width 112 height 7
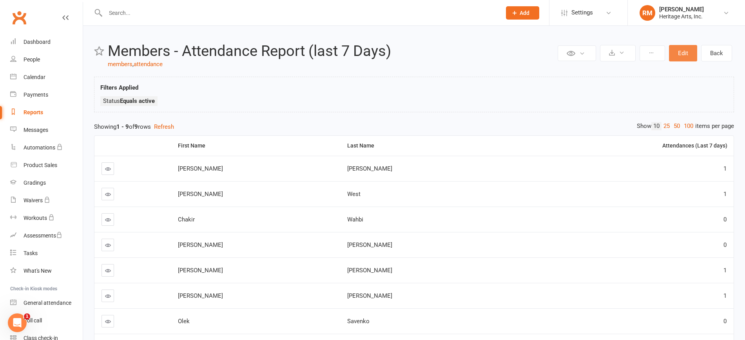
click at [684, 54] on button "Edit" at bounding box center [683, 53] width 28 height 16
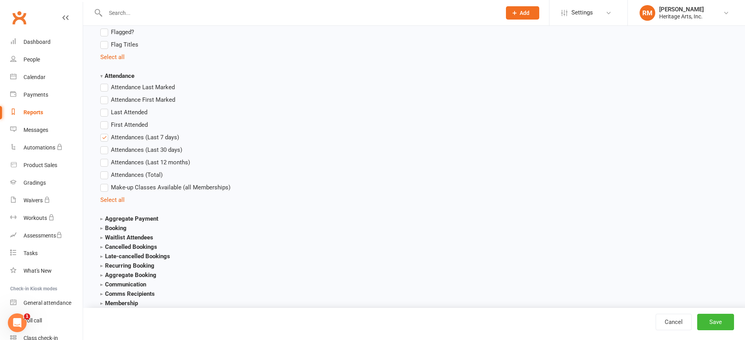
scroll to position [832, 0]
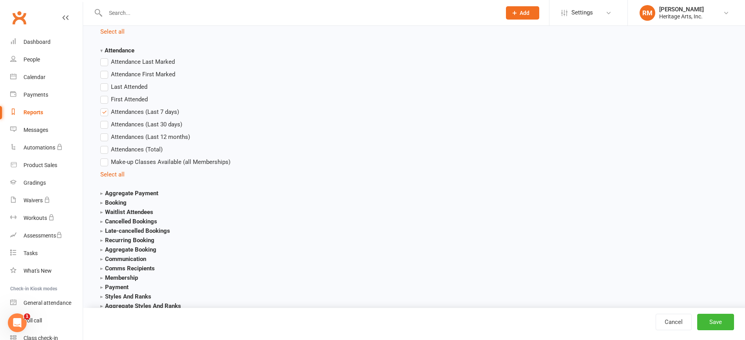
click at [105, 148] on label "Attendances (Total)" at bounding box center [131, 149] width 62 height 9
click at [105, 145] on input "Attendances (Total)" at bounding box center [102, 145] width 5 height 0
click at [106, 113] on label "Attendances (Last 7 days)" at bounding box center [139, 111] width 79 height 9
click at [105, 107] on input "Attendances (Last 7 days)" at bounding box center [102, 107] width 5 height 0
click at [106, 113] on label "Attendances (Last 7 days)" at bounding box center [139, 111] width 79 height 9
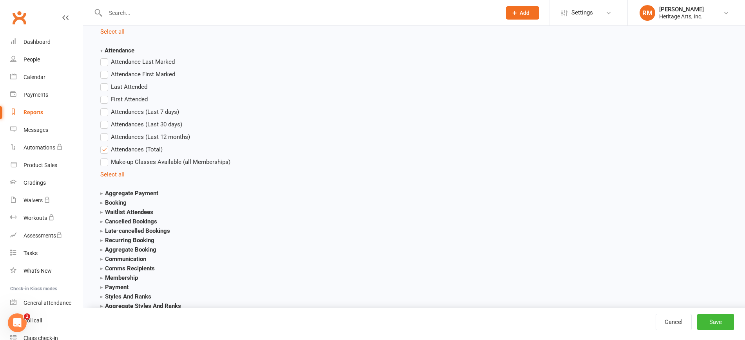
click at [105, 107] on input "Attendances (Last 7 days)" at bounding box center [102, 107] width 5 height 0
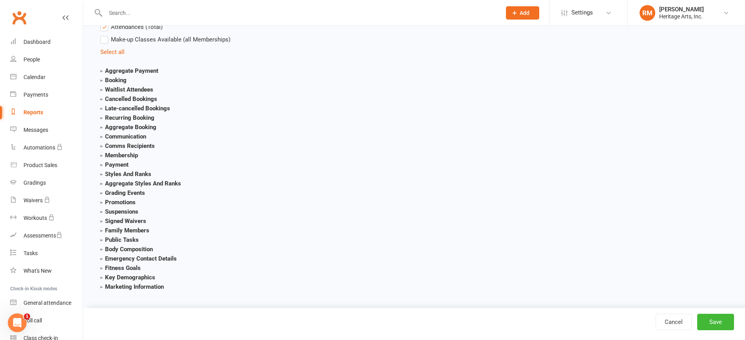
scroll to position [955, 0]
click at [707, 315] on button "Save" at bounding box center [715, 322] width 37 height 16
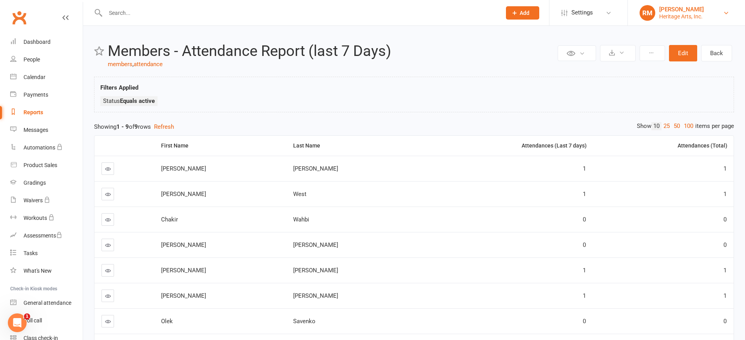
click at [718, 9] on link "RM [PERSON_NAME] Heritage Arts, Inc." at bounding box center [686, 13] width 94 height 16
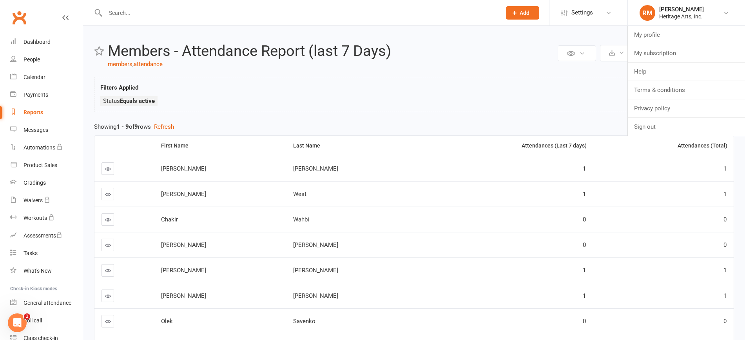
click at [497, 74] on div "Private Report Only visible by me Public Report Visible to everyone at gym Expo…" at bounding box center [414, 225] width 662 height 398
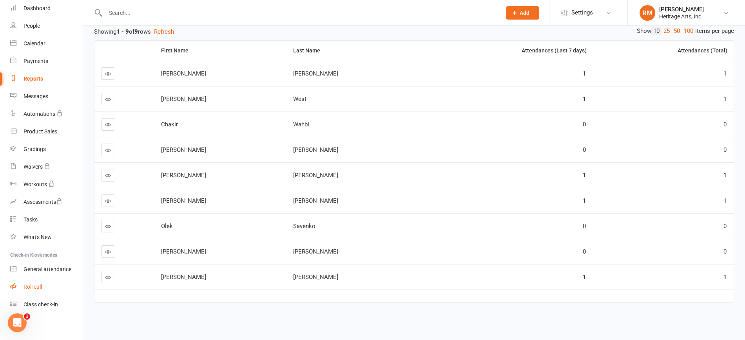
scroll to position [36, 0]
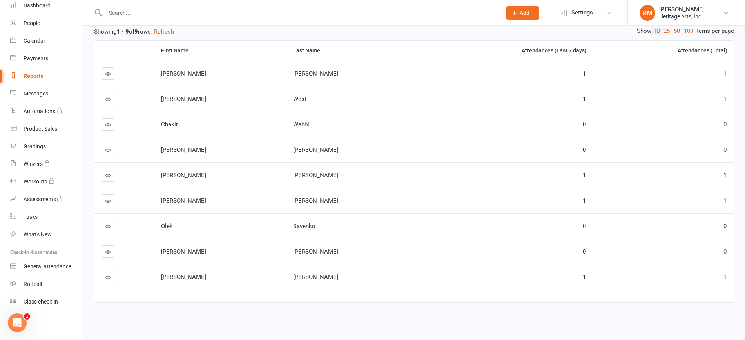
click at [24, 322] on div "Open Intercom Messenger" at bounding box center [17, 323] width 26 height 26
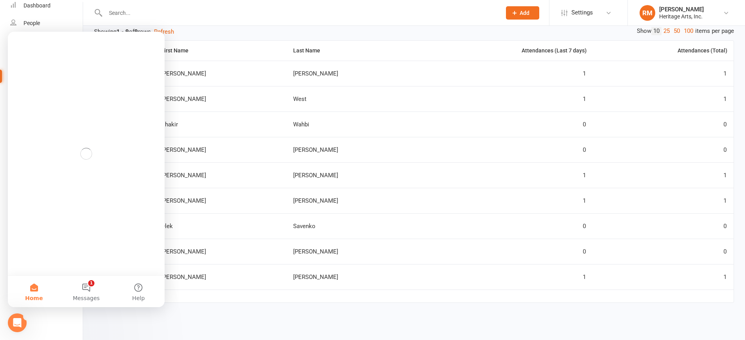
scroll to position [0, 0]
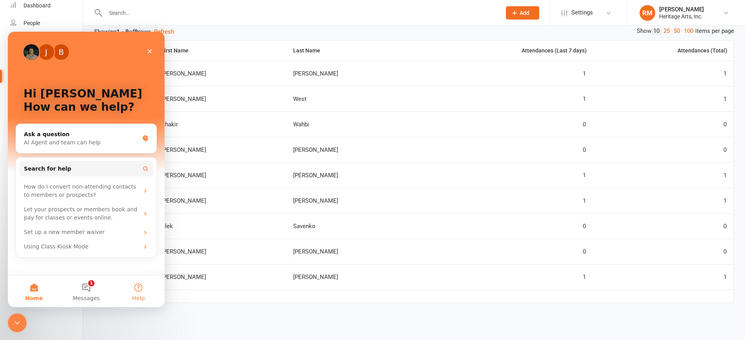
click at [139, 288] on button "Help" at bounding box center [138, 291] width 52 height 31
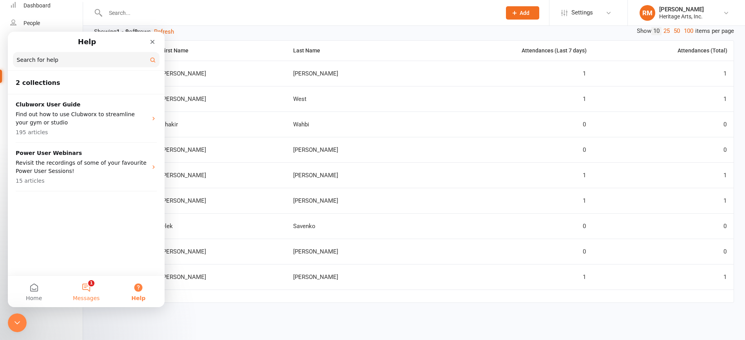
click at [88, 286] on button "1 Messages" at bounding box center [86, 291] width 52 height 31
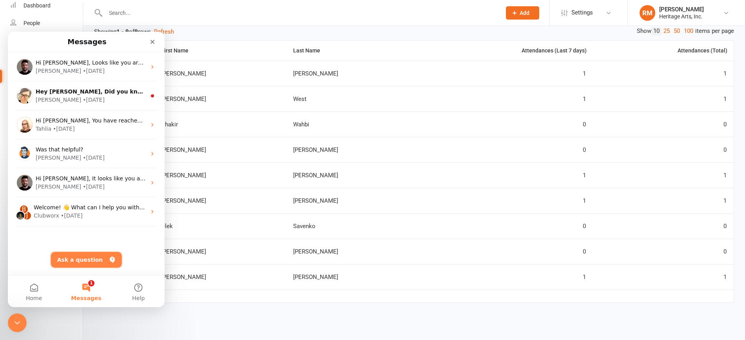
click at [83, 260] on button "Ask a question" at bounding box center [86, 260] width 71 height 16
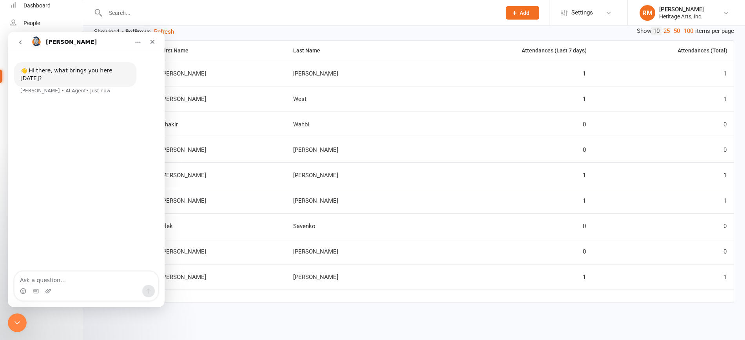
type textarea "H"
click at [140, 263] on textarea "Is there a way to add historical attendance data? I have students who have been…" at bounding box center [85, 270] width 143 height 29
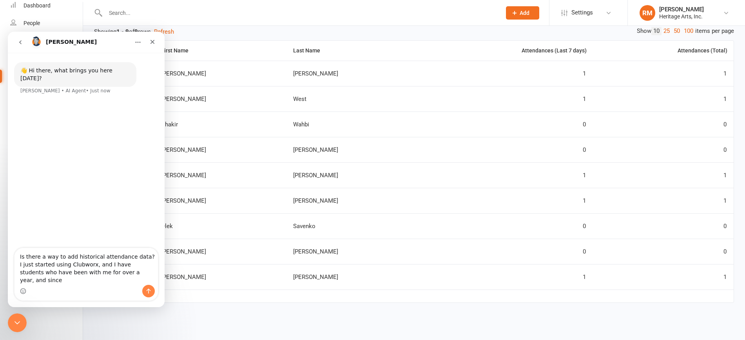
click at [124, 278] on textarea "Is there a way to add historical attendance data? I just started using Clubworx…" at bounding box center [85, 266] width 143 height 37
drag, startPoint x: 134, startPoint y: 261, endPoint x: 182, endPoint y: 291, distance: 56.3
click at [134, 261] on textarea "Is there a way to add historical attendance data? I just started using Clubworx…" at bounding box center [85, 266] width 143 height 37
type textarea "Is there a way to add historical attendance data for students? I just started u…"
click at [147, 289] on icon "Send a message…" at bounding box center [148, 291] width 6 height 6
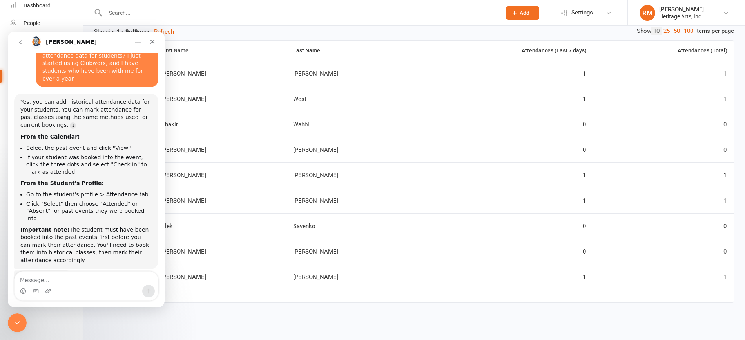
scroll to position [60, 0]
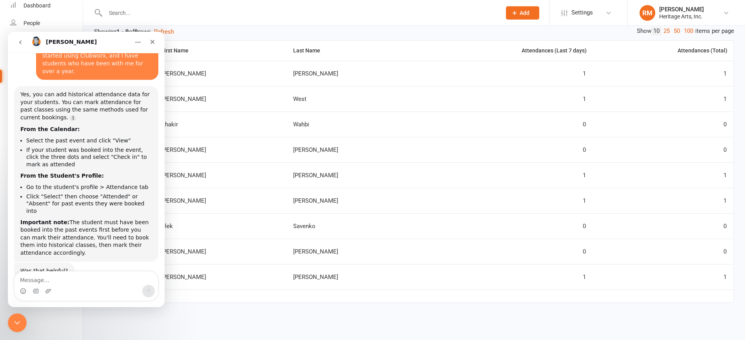
click at [47, 282] on textarea "Message…" at bounding box center [85, 278] width 143 height 13
type textarea "Yes, thank you!"
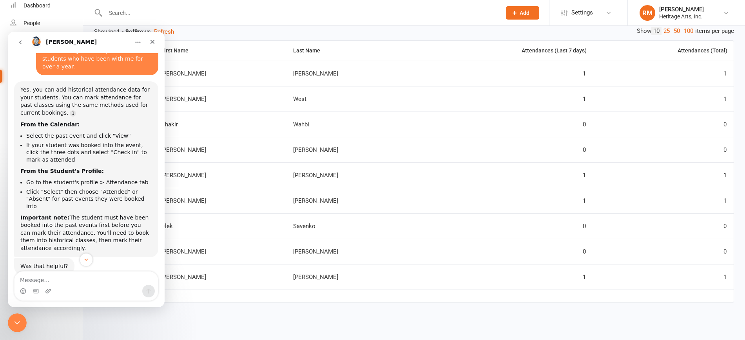
scroll to position [65, 0]
type textarea "i"
type textarea "Is there a way to automatically book students into classes?"
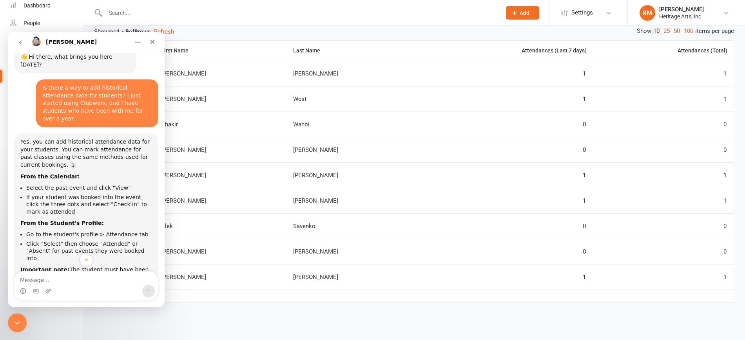
scroll to position [0, 0]
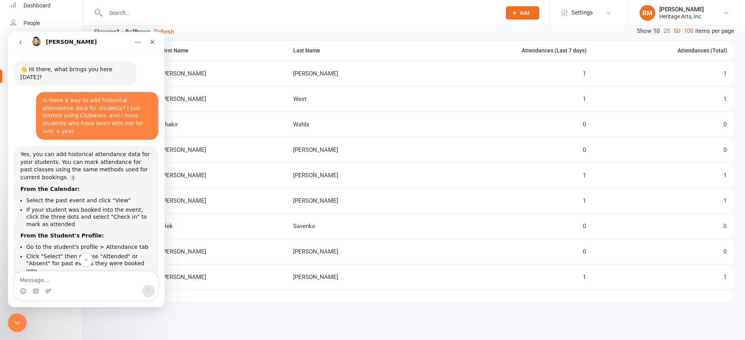
click at [372, 50] on th "Last Name" at bounding box center [352, 51] width 132 height 20
click at [139, 40] on icon "Home" at bounding box center [138, 42] width 6 height 6
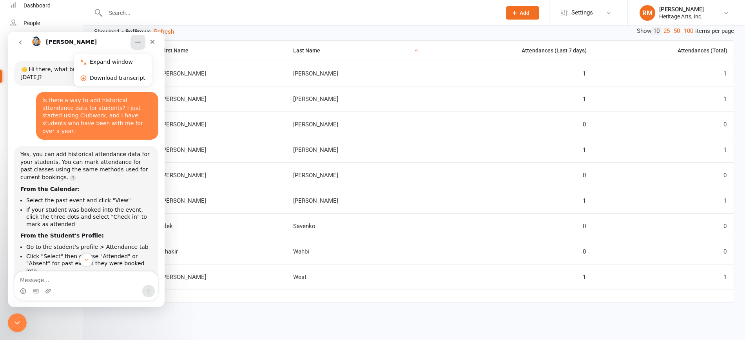
click at [19, 322] on icon "Close Intercom Messenger" at bounding box center [17, 322] width 9 height 9
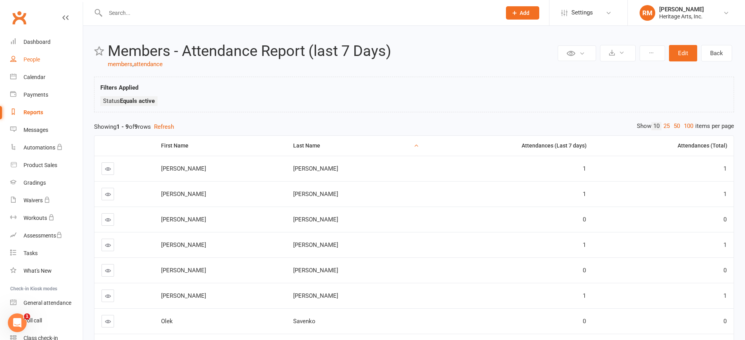
click at [34, 61] on div "People" at bounding box center [32, 59] width 16 height 6
select select "25"
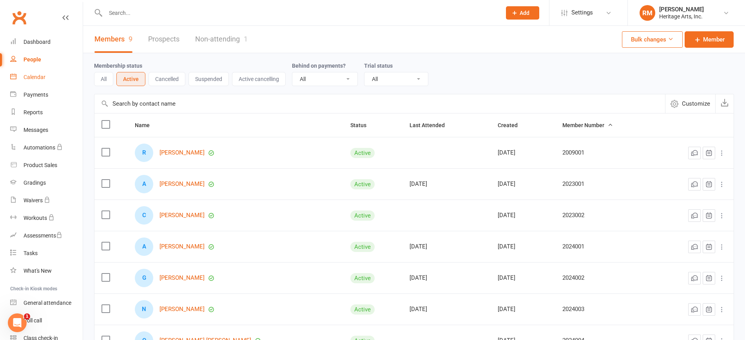
click at [38, 81] on link "Calendar" at bounding box center [46, 78] width 72 height 18
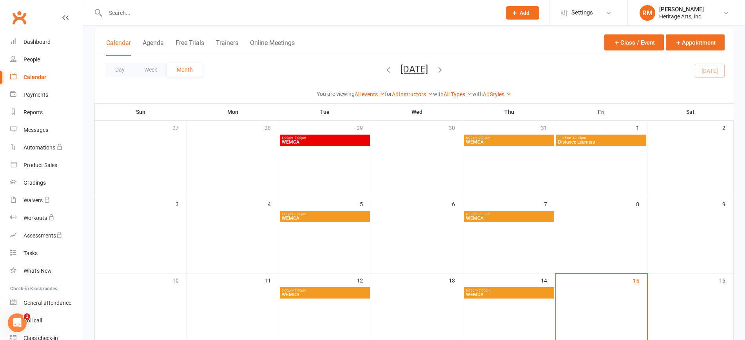
scroll to position [49, 0]
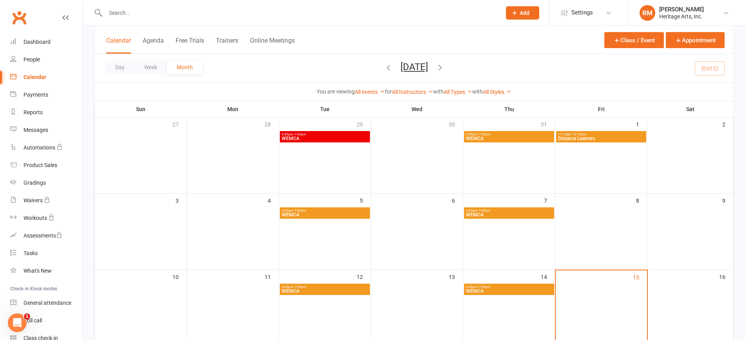
click at [590, 136] on span "Distance Learners" at bounding box center [600, 138] width 87 height 5
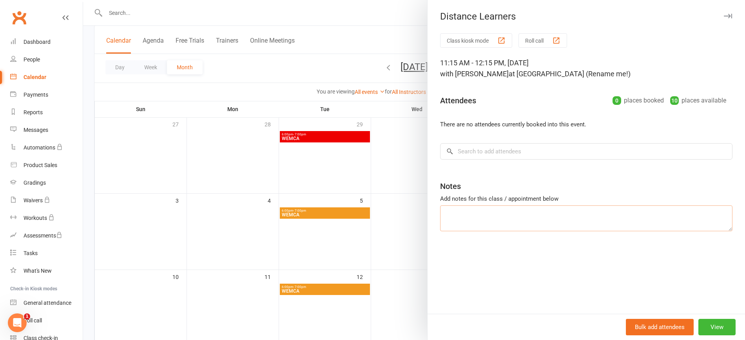
click at [463, 214] on textarea at bounding box center [586, 219] width 292 height 26
click at [660, 326] on button "Bulk add attendees" at bounding box center [660, 327] width 68 height 16
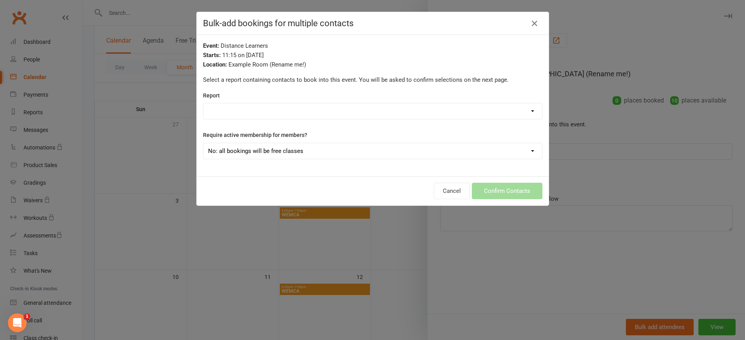
click at [231, 109] on select "Active Trials Bookings - 3+ Run of attendances! Customers with Credit Late Canc…" at bounding box center [372, 111] width 338 height 16
click at [306, 100] on div "Report Active Trials Bookings - 3+ Run of attendances! Customers with Credit La…" at bounding box center [372, 105] width 339 height 29
click at [457, 192] on button "Cancel" at bounding box center [452, 191] width 36 height 16
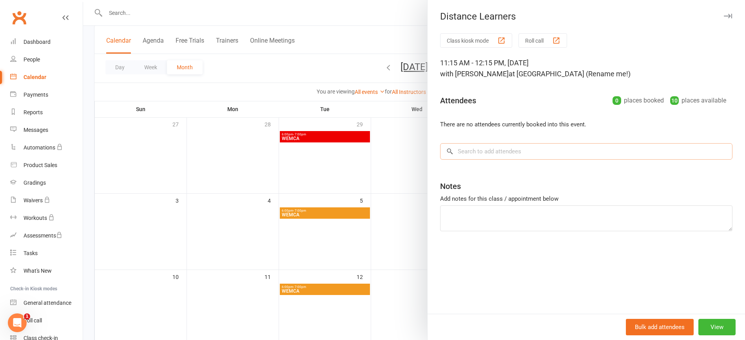
click at [474, 152] on input "search" at bounding box center [586, 151] width 292 height 16
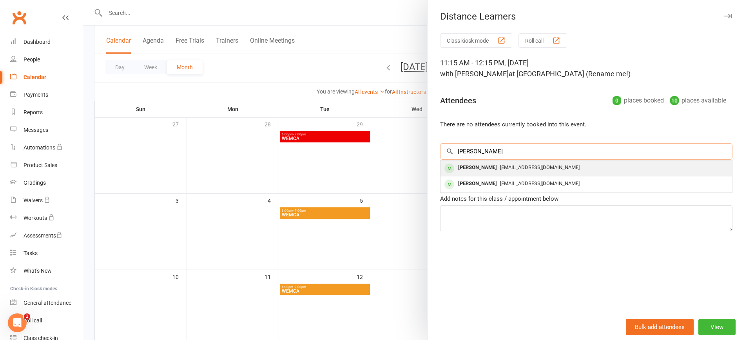
type input "[PERSON_NAME]"
click at [500, 168] on span "[EMAIL_ADDRESS][DOMAIN_NAME]" at bounding box center [540, 168] width 80 height 6
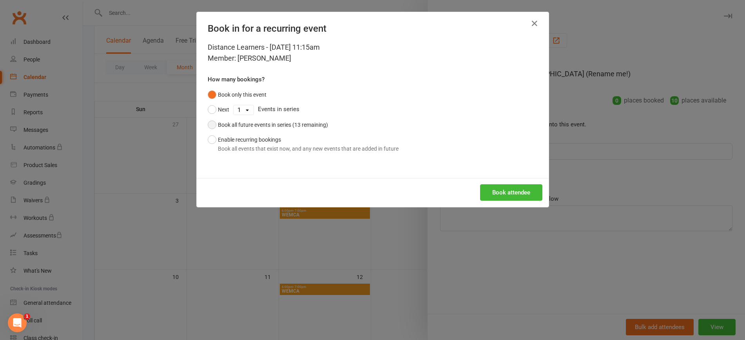
click at [208, 127] on button "Book all future events in series (13 remaining)" at bounding box center [268, 125] width 120 height 15
click at [211, 139] on button "Enable recurring bookings Book all events that exist now, and any new events th…" at bounding box center [303, 144] width 191 height 24
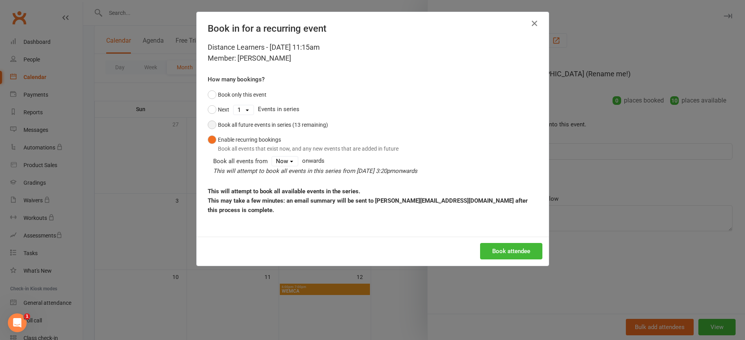
click at [208, 124] on button "Book all future events in series (13 remaining)" at bounding box center [268, 125] width 120 height 15
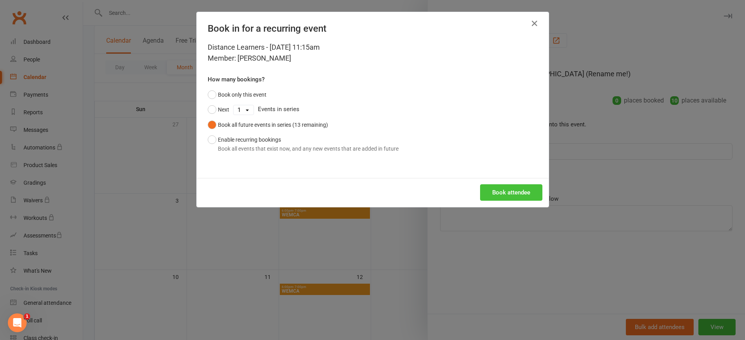
click at [507, 193] on button "Book attendee" at bounding box center [511, 193] width 62 height 16
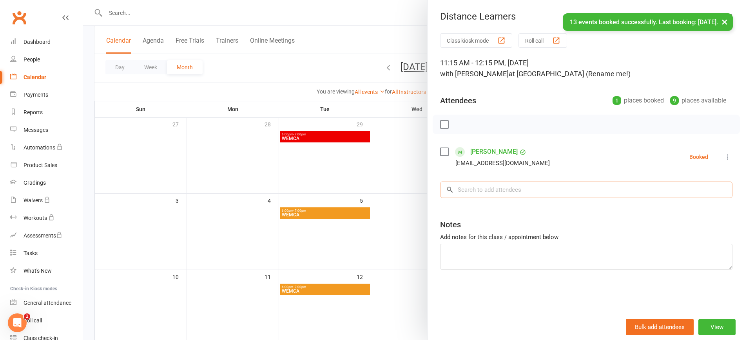
click at [469, 189] on input "search" at bounding box center [586, 190] width 292 height 16
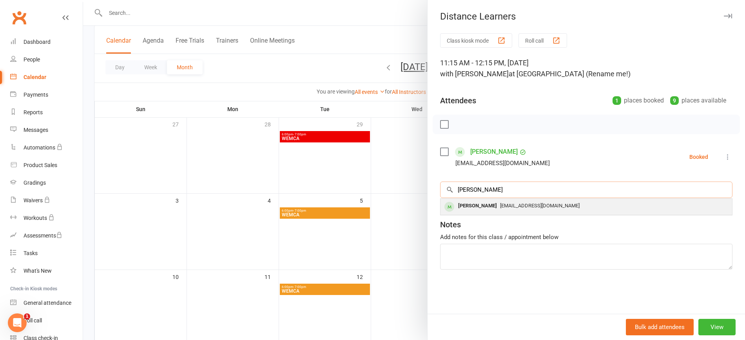
type input "[PERSON_NAME]"
click at [515, 210] on div "[EMAIL_ADDRESS][DOMAIN_NAME]" at bounding box center [585, 206] width 285 height 11
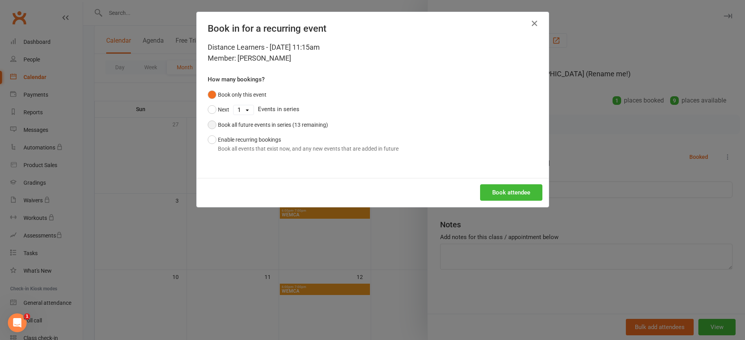
click at [209, 123] on button "Book all future events in series (13 remaining)" at bounding box center [268, 125] width 120 height 15
click at [208, 141] on button "Enable recurring bookings Book all events that exist now, and any new events th…" at bounding box center [303, 144] width 191 height 24
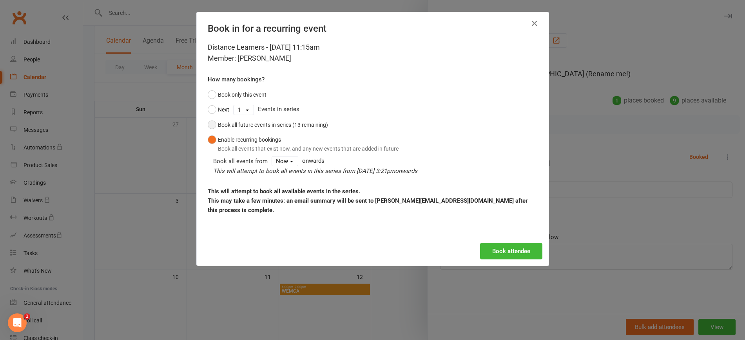
click at [211, 125] on button "Book all future events in series (13 remaining)" at bounding box center [268, 125] width 120 height 15
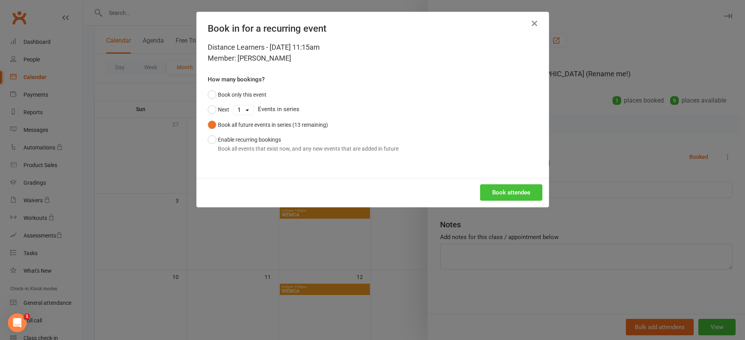
click at [511, 195] on button "Book attendee" at bounding box center [511, 193] width 62 height 16
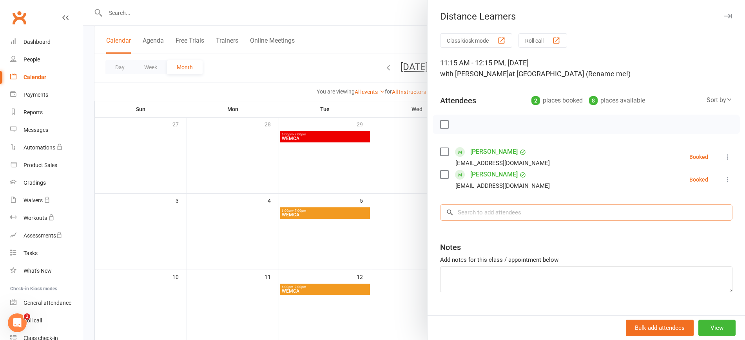
click at [490, 214] on input "search" at bounding box center [586, 212] width 292 height 16
click at [724, 14] on icon "button" at bounding box center [728, 16] width 8 height 5
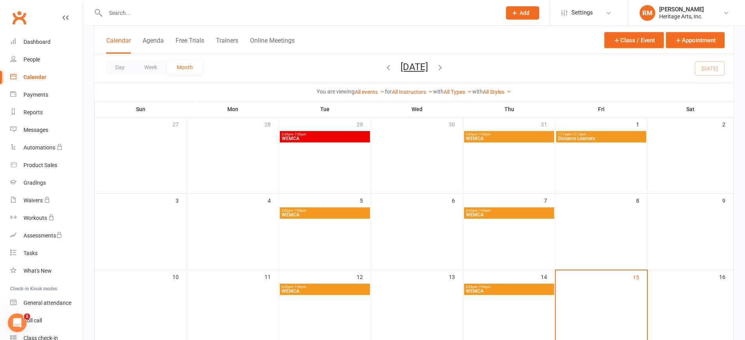
click at [340, 136] on span "6:00pm - 7:00pm" at bounding box center [324, 135] width 87 height 4
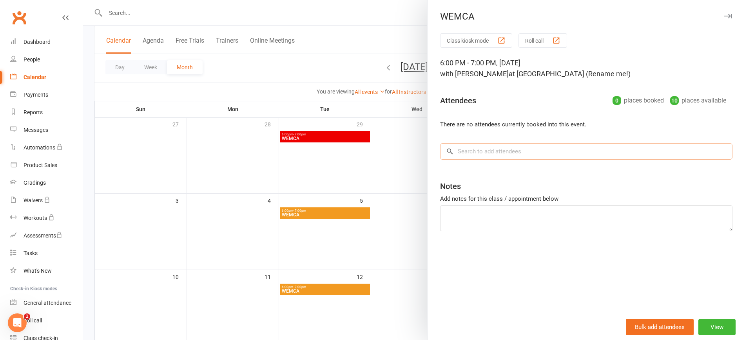
click at [473, 152] on input "search" at bounding box center [586, 151] width 292 height 16
type input "n"
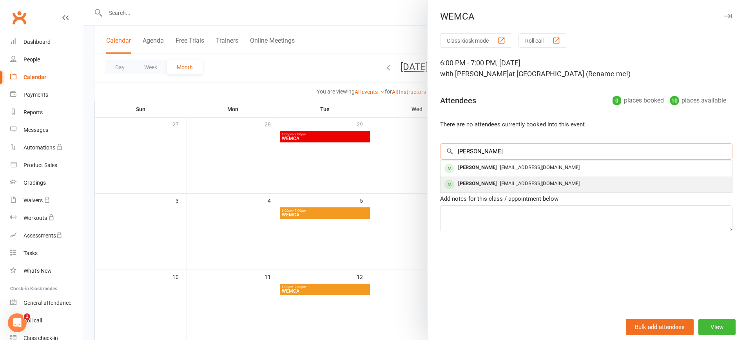
type input "[PERSON_NAME]"
click at [500, 181] on span "[EMAIL_ADDRESS][DOMAIN_NAME]" at bounding box center [540, 184] width 80 height 6
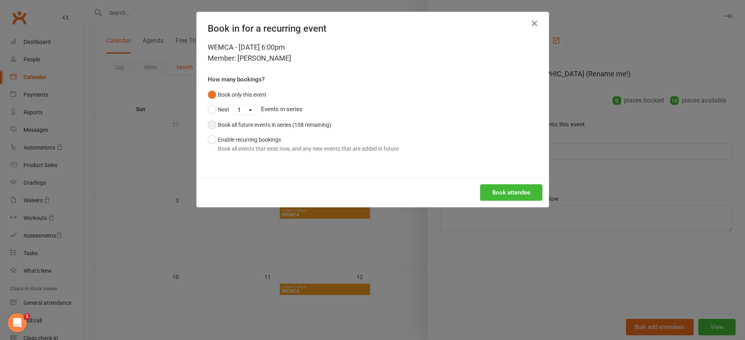
click at [218, 123] on div "Book all future events in series (108 remaining)" at bounding box center [274, 125] width 113 height 9
click at [521, 189] on button "Book attendee" at bounding box center [511, 193] width 62 height 16
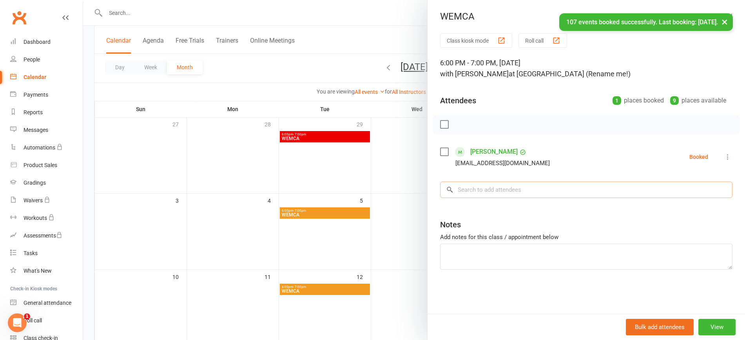
click at [496, 188] on input "search" at bounding box center [586, 190] width 292 height 16
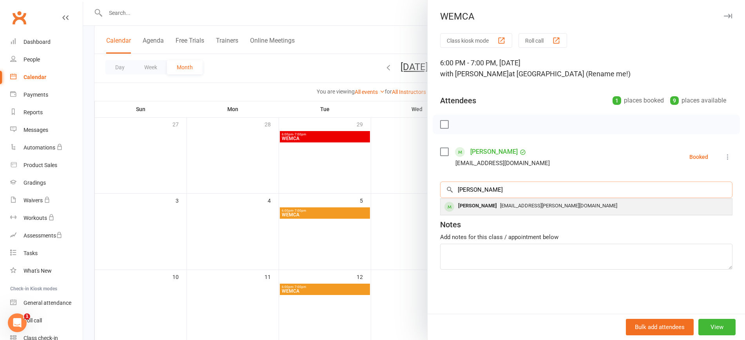
type input "[PERSON_NAME]"
click at [481, 205] on div "[PERSON_NAME]" at bounding box center [477, 206] width 45 height 11
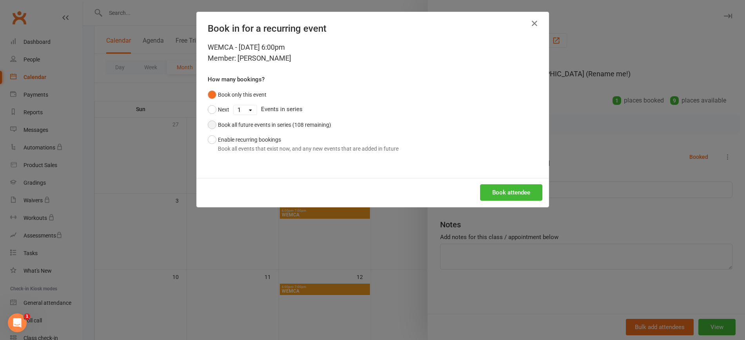
click at [234, 124] on div "Book all future events in series (108 remaining)" at bounding box center [274, 125] width 113 height 9
click at [516, 193] on button "Book attendee" at bounding box center [511, 193] width 62 height 16
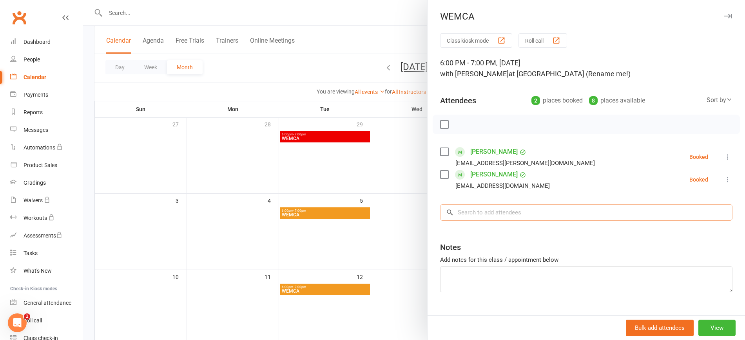
click at [489, 213] on input "search" at bounding box center [586, 212] width 292 height 16
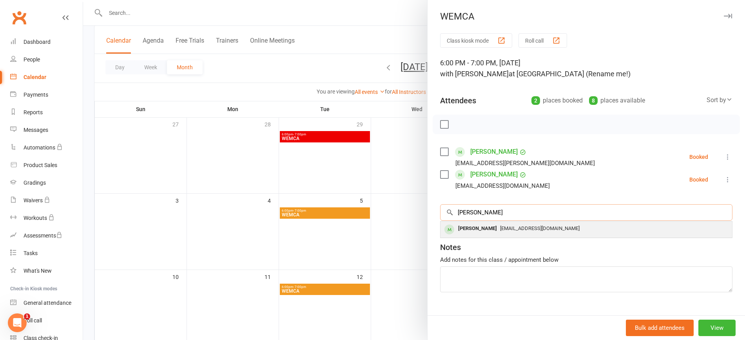
type input "[PERSON_NAME]"
click at [500, 230] on span "[EMAIL_ADDRESS][DOMAIN_NAME]" at bounding box center [540, 229] width 80 height 6
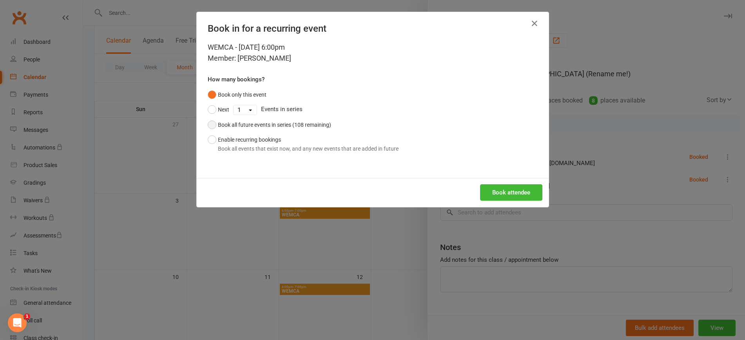
click at [256, 123] on div "Book all future events in series (108 remaining)" at bounding box center [274, 125] width 113 height 9
click at [510, 187] on button "Book attendee" at bounding box center [511, 193] width 62 height 16
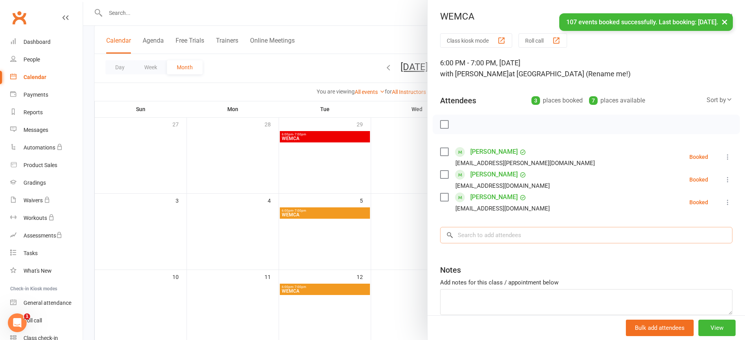
click at [459, 234] on input "search" at bounding box center [586, 235] width 292 height 16
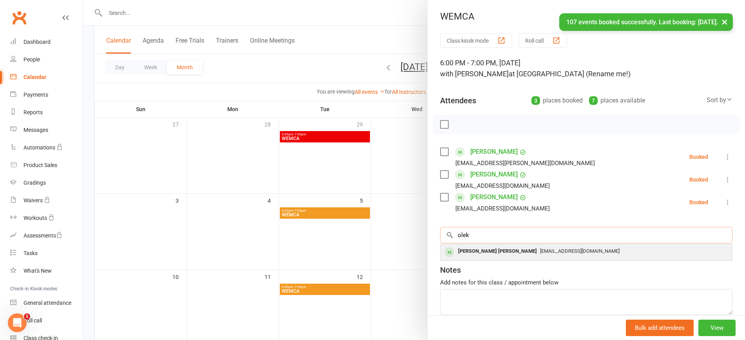
type input "olek"
click at [487, 255] on div "[PERSON_NAME] [PERSON_NAME]" at bounding box center [497, 251] width 85 height 11
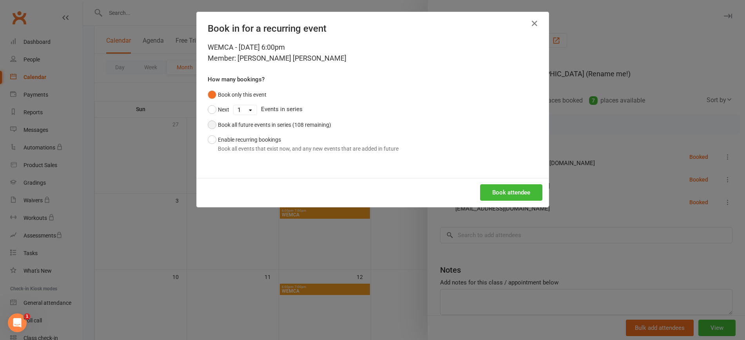
click at [208, 119] on button "Book all future events in series (108 remaining)" at bounding box center [269, 125] width 123 height 15
click at [490, 193] on button "Book attendee" at bounding box center [511, 193] width 62 height 16
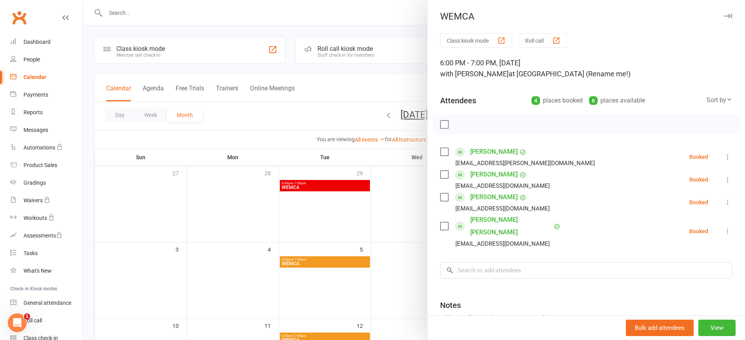
click at [724, 15] on icon "button" at bounding box center [728, 16] width 8 height 5
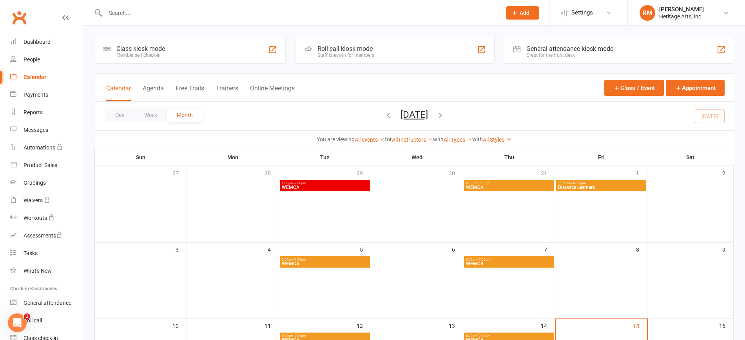
click at [486, 261] on span "- 7:00pm" at bounding box center [483, 260] width 13 height 4
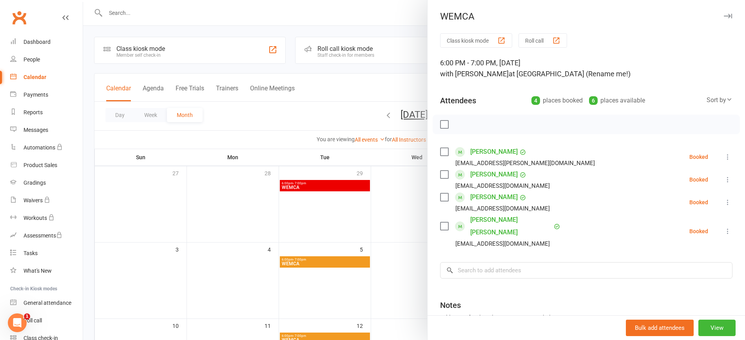
click at [724, 15] on icon "button" at bounding box center [728, 16] width 8 height 5
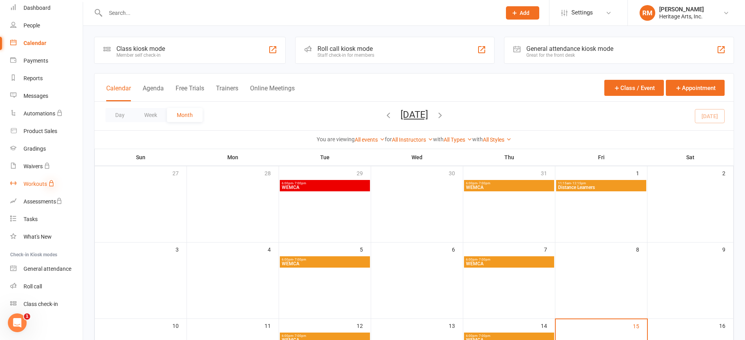
scroll to position [36, 0]
click at [36, 27] on link "People" at bounding box center [46, 23] width 72 height 18
select select "25"
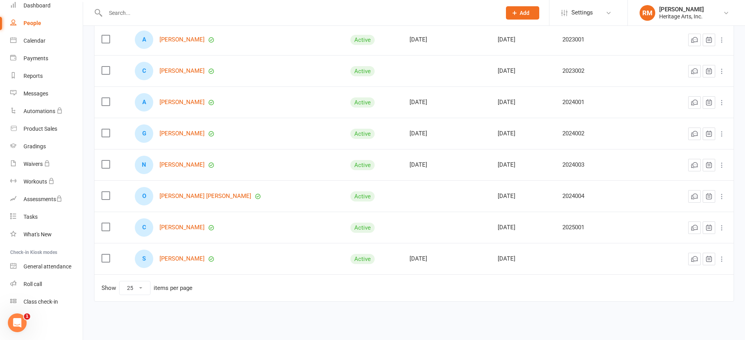
scroll to position [147, 0]
